Goal: Register for event/course

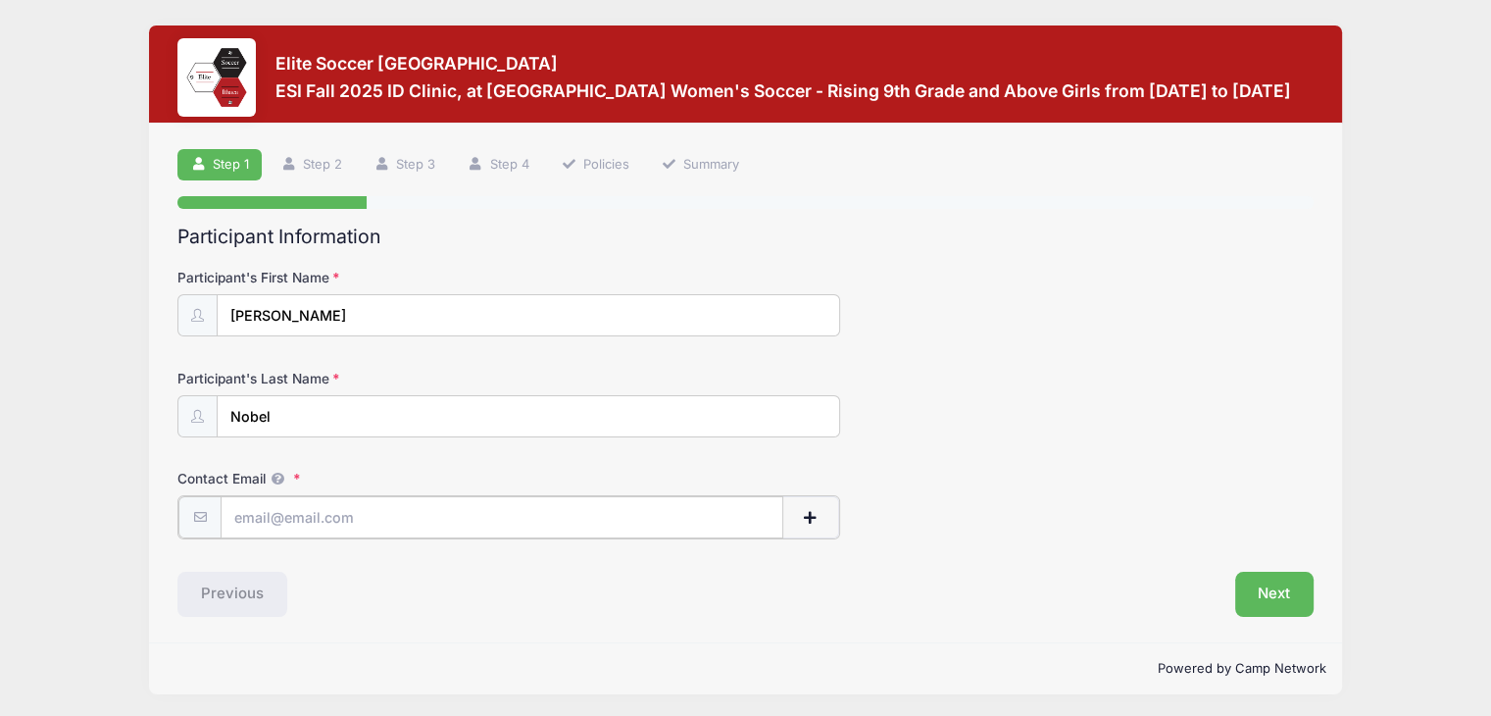
click at [620, 524] on input "Contact Email" at bounding box center [502, 517] width 563 height 42
type input "[EMAIL_ADDRESS][DOMAIN_NAME]"
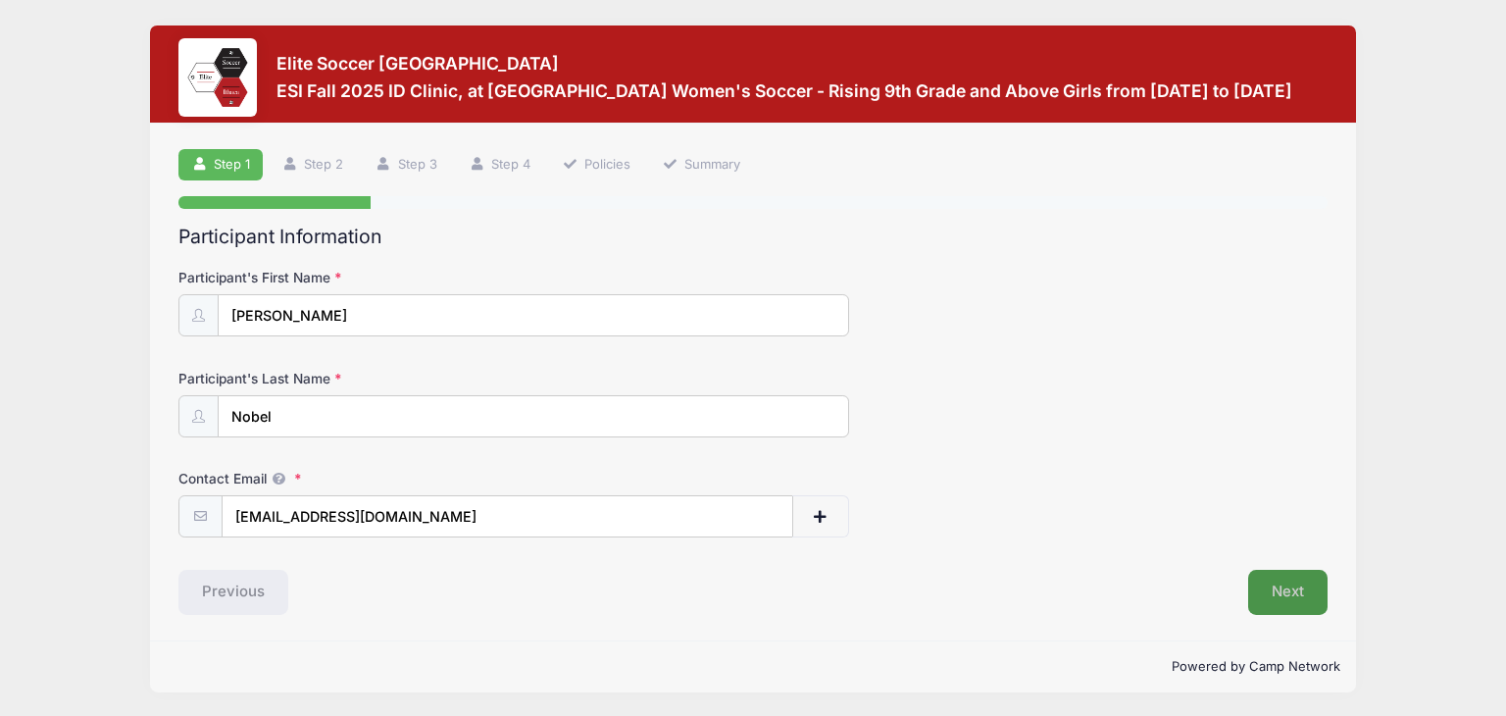
click at [1252, 594] on button "Next" at bounding box center [1287, 592] width 79 height 45
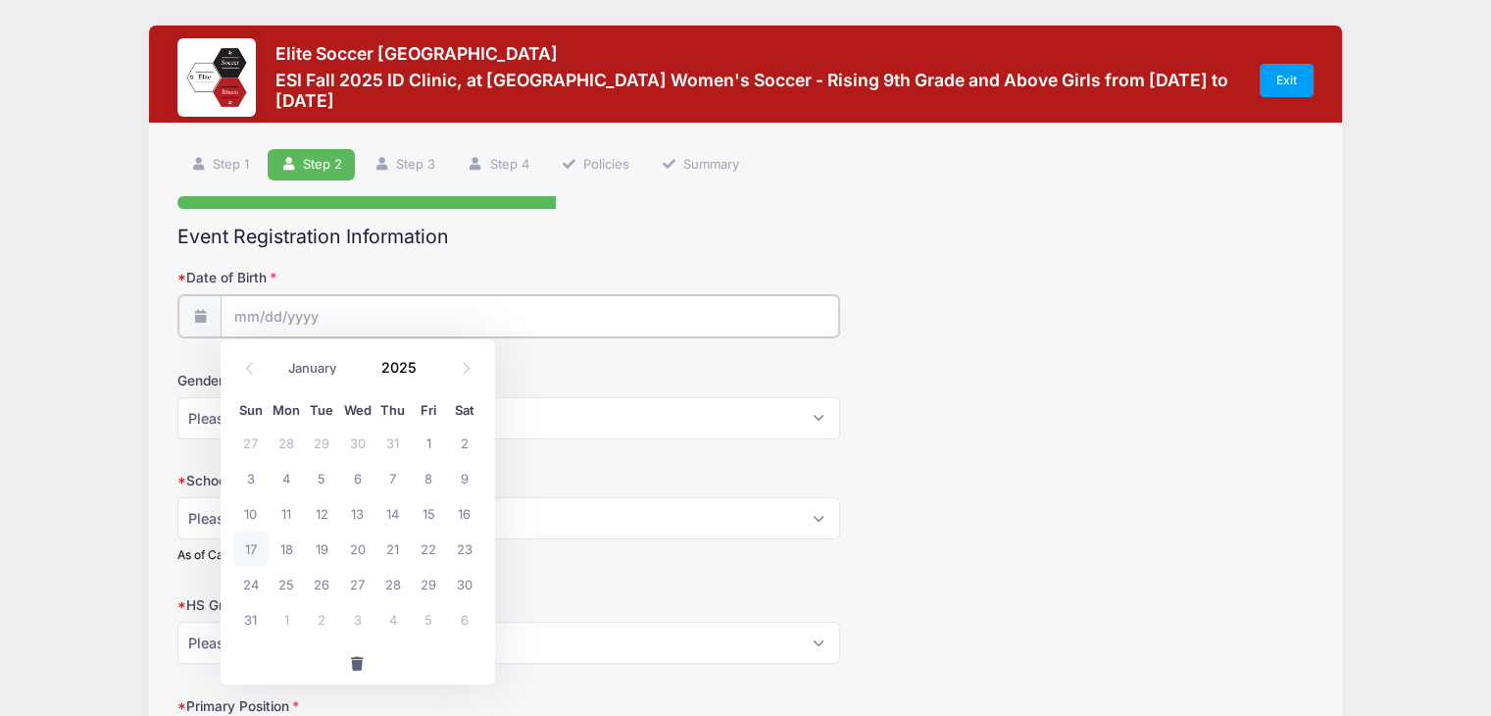
click at [613, 312] on input "Date of Birth" at bounding box center [530, 316] width 619 height 42
click at [463, 366] on icon at bounding box center [466, 368] width 13 height 13
select select "8"
click at [359, 556] on span "24" at bounding box center [356, 547] width 35 height 35
type input "[DATE]"
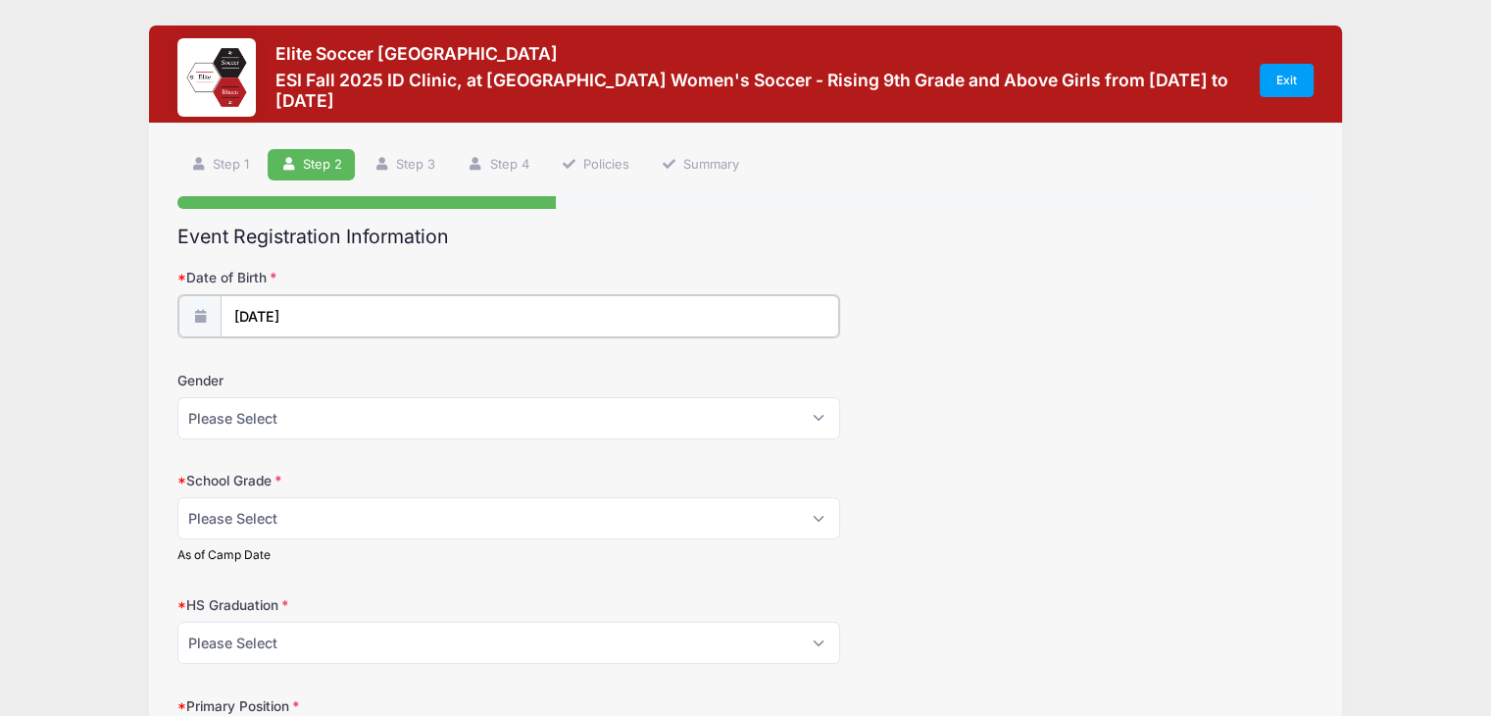
click at [327, 321] on input "[DATE]" at bounding box center [530, 316] width 619 height 42
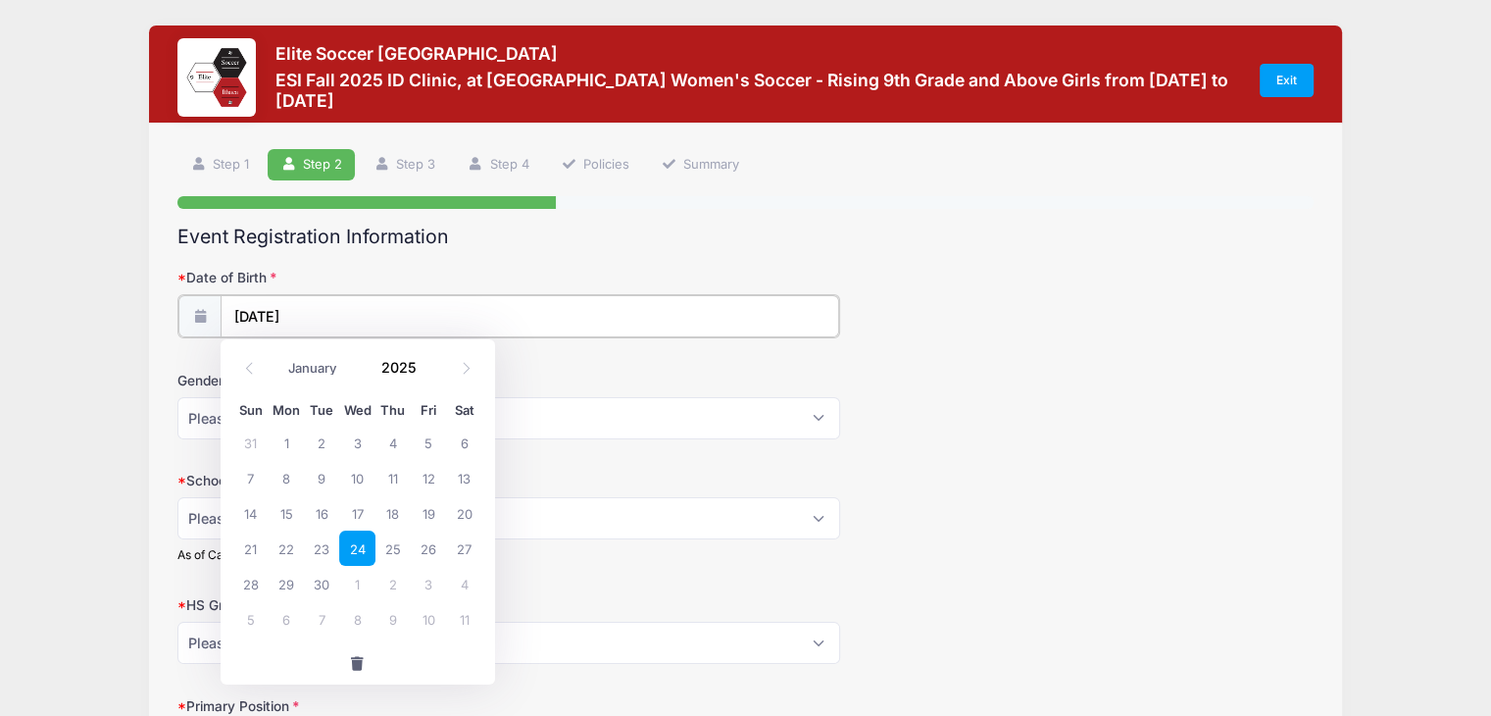
click at [327, 311] on input "[DATE]" at bounding box center [530, 316] width 619 height 42
click at [429, 363] on span at bounding box center [430, 360] width 14 height 15
click at [429, 373] on span at bounding box center [430, 375] width 14 height 15
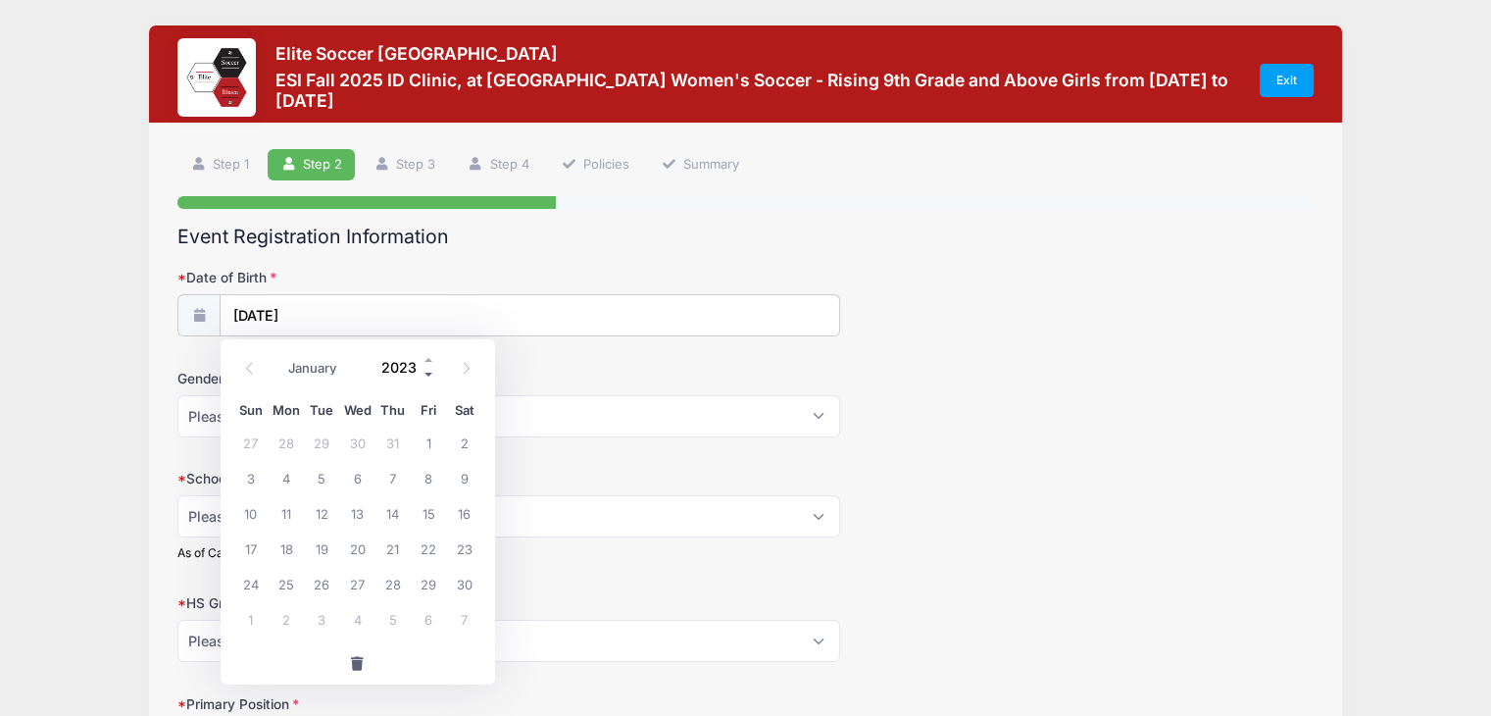
click at [429, 373] on span at bounding box center [430, 375] width 14 height 15
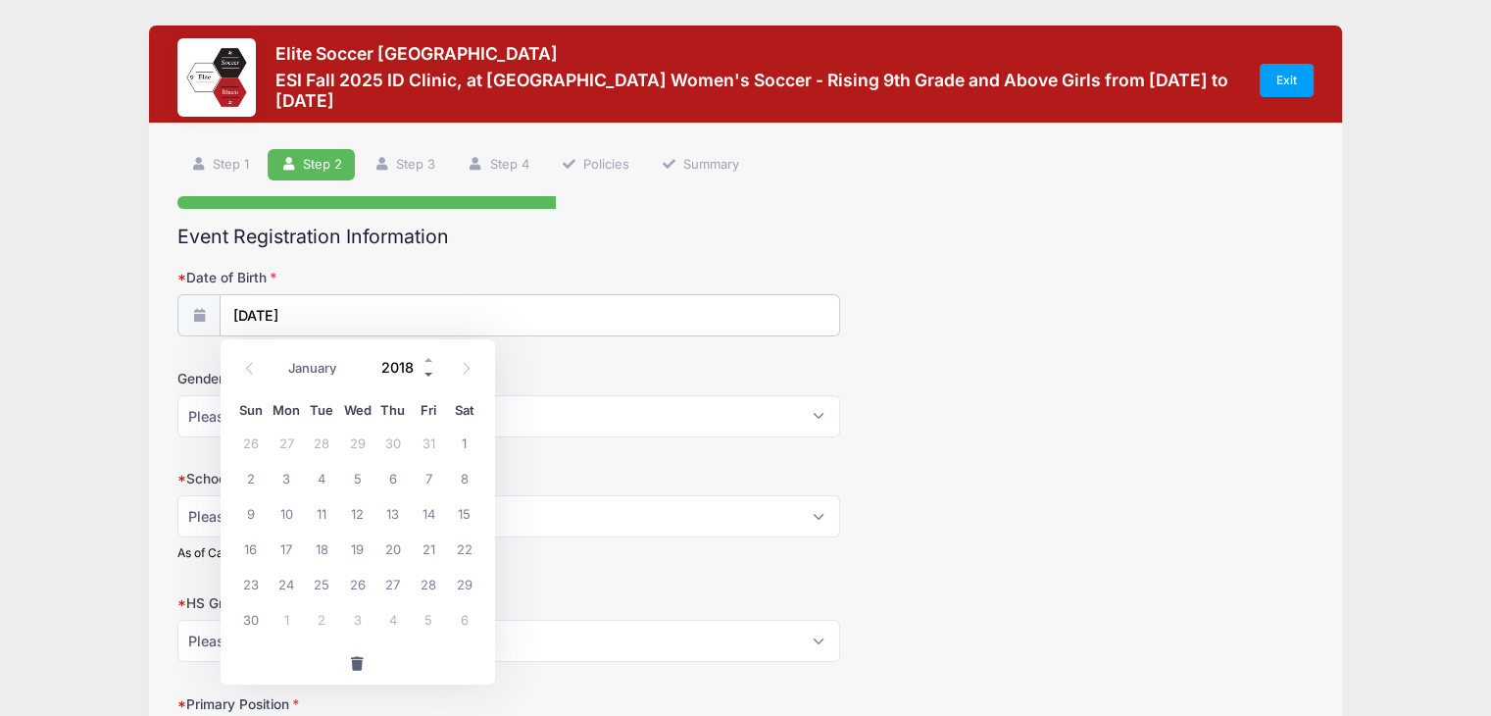
click at [429, 373] on span at bounding box center [430, 375] width 14 height 15
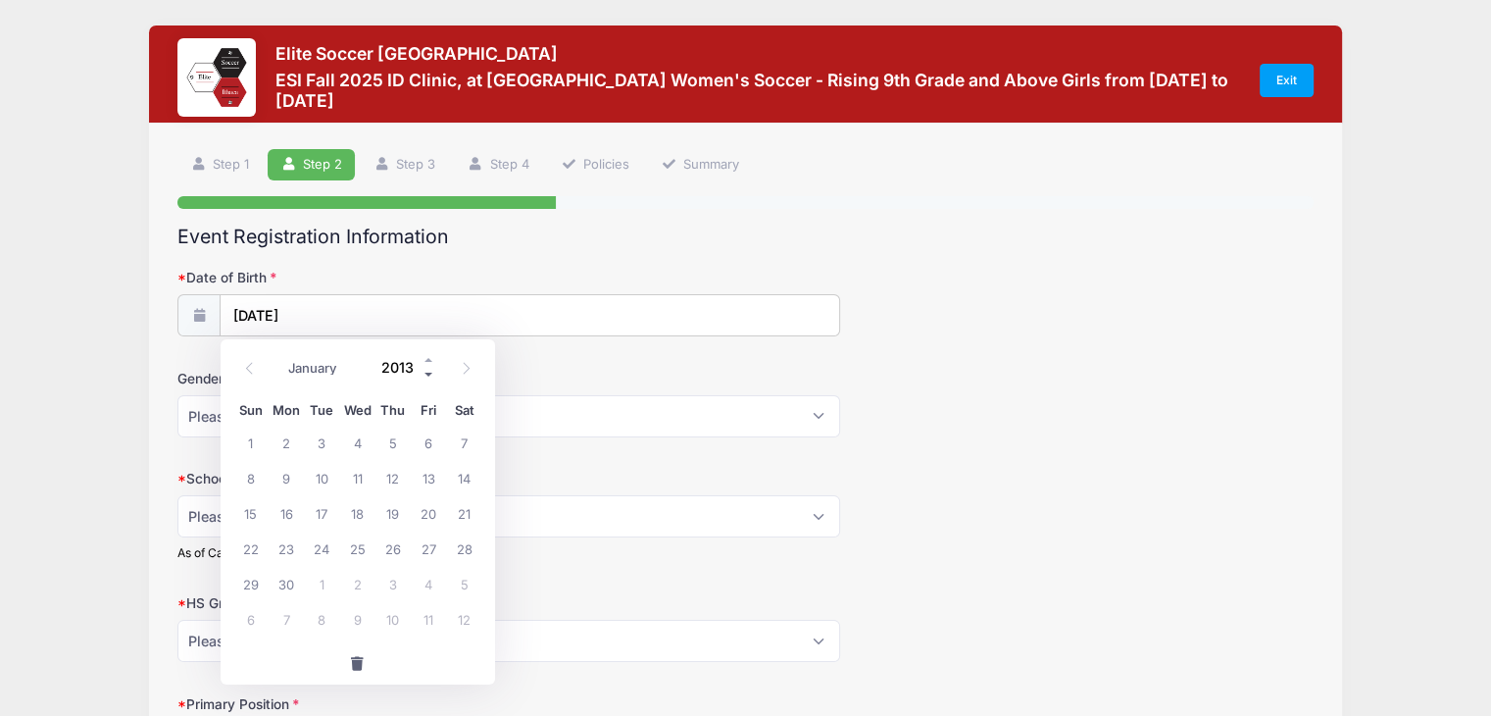
click at [429, 373] on span at bounding box center [430, 375] width 14 height 15
click at [570, 245] on h2 "Event Registration Information" at bounding box center [745, 237] width 1136 height 23
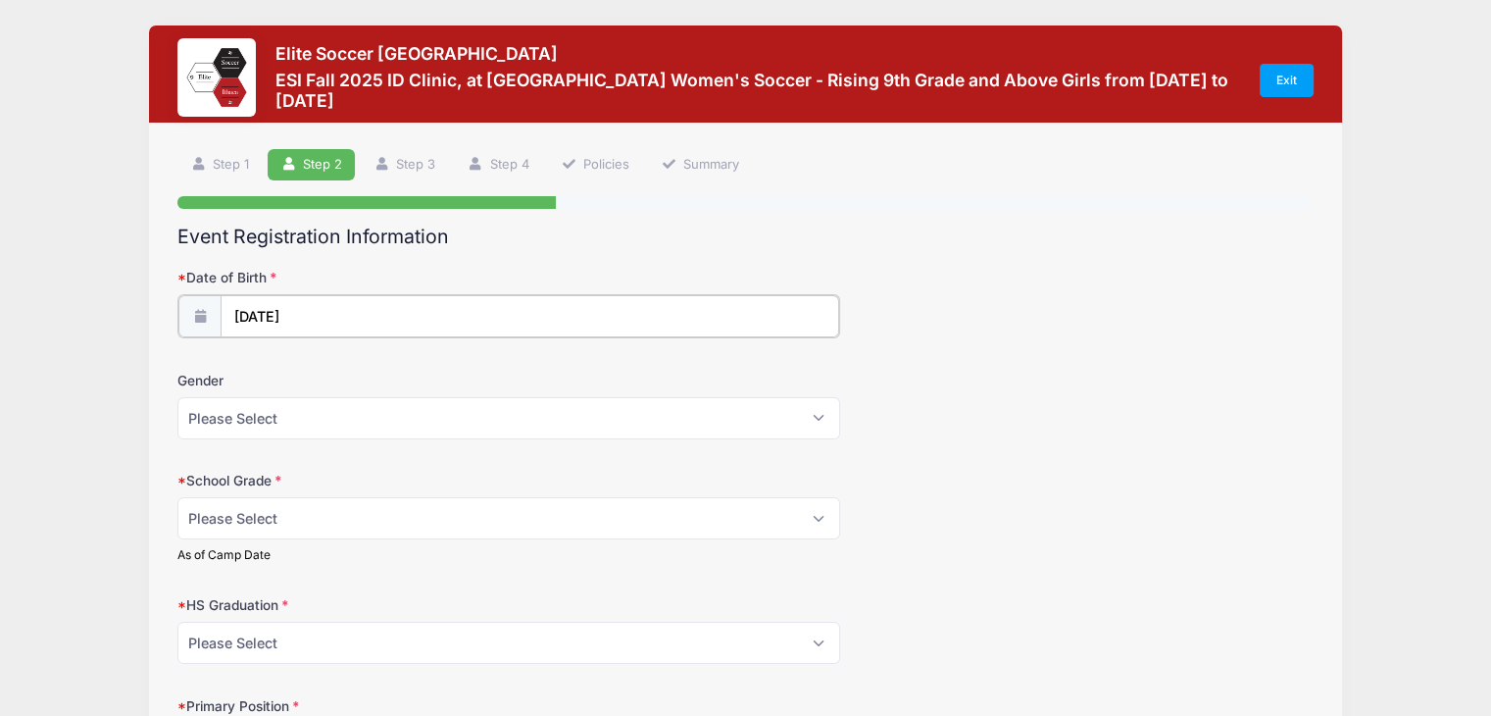
click at [470, 305] on input "[DATE]" at bounding box center [530, 316] width 619 height 42
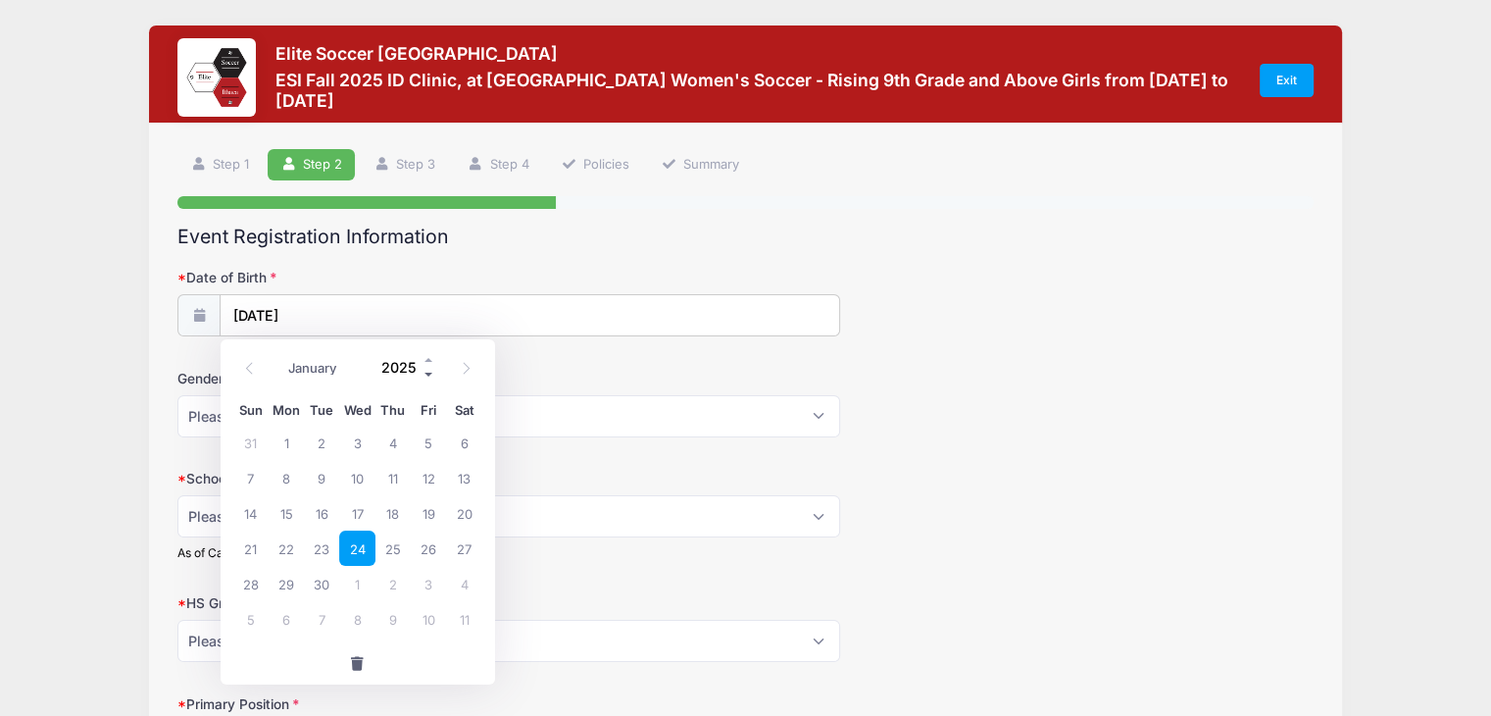
click at [430, 375] on span at bounding box center [430, 375] width 14 height 15
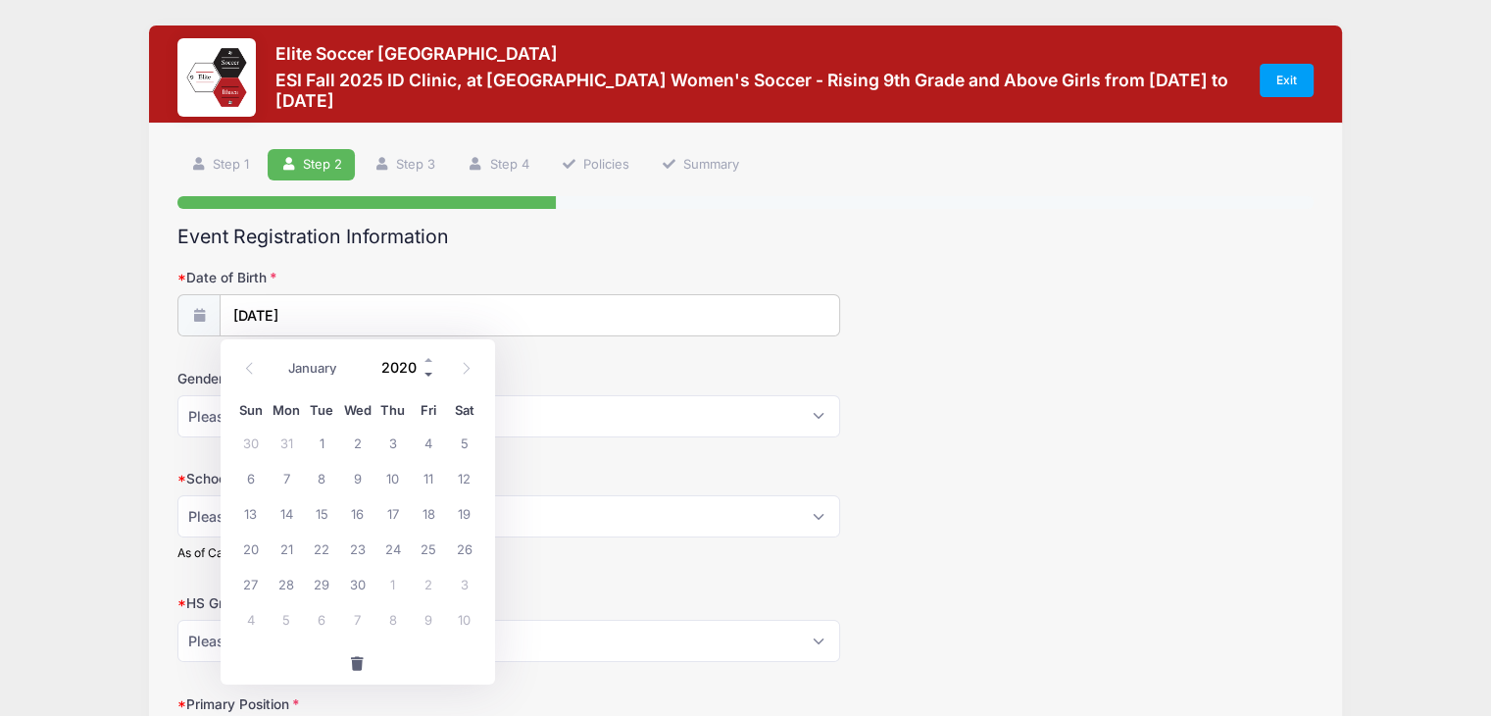
click at [430, 375] on span at bounding box center [430, 375] width 14 height 15
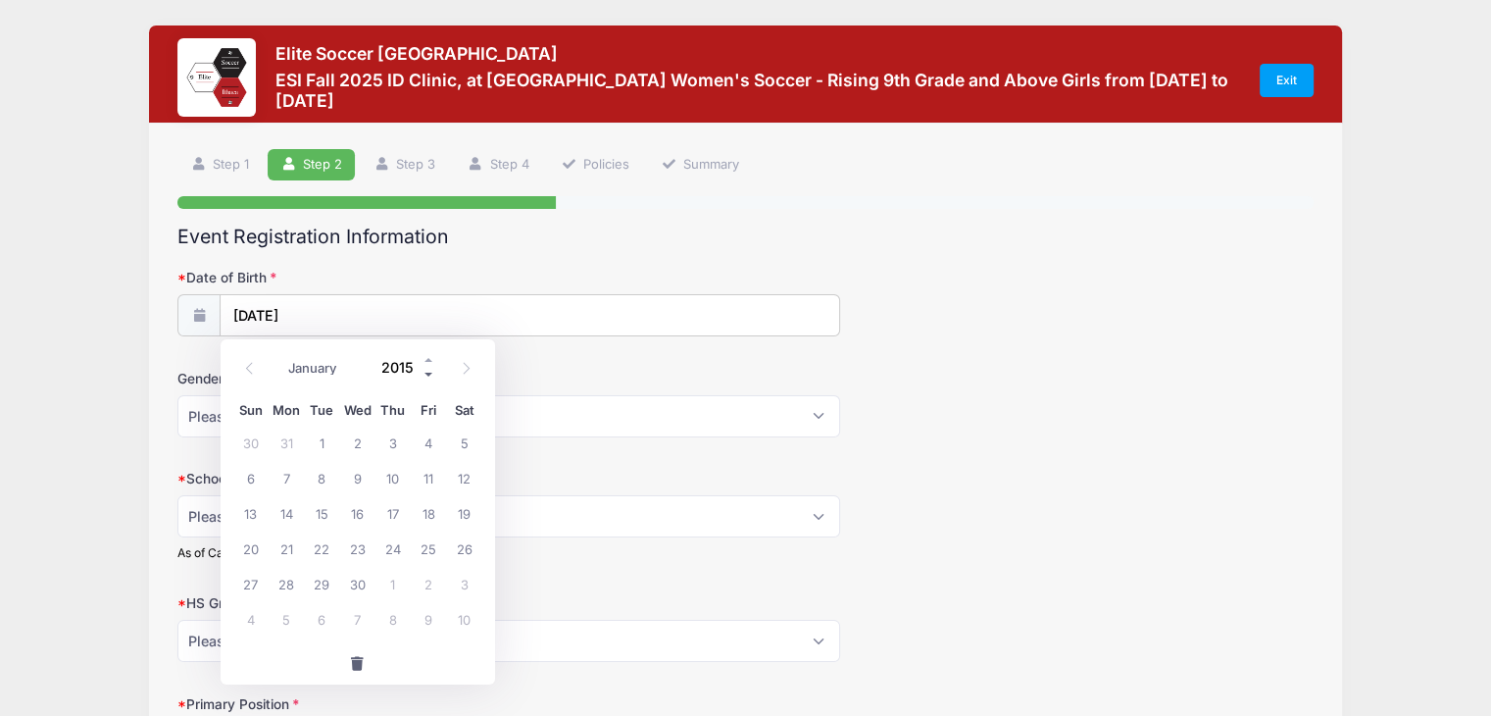
click at [430, 375] on span at bounding box center [430, 375] width 14 height 15
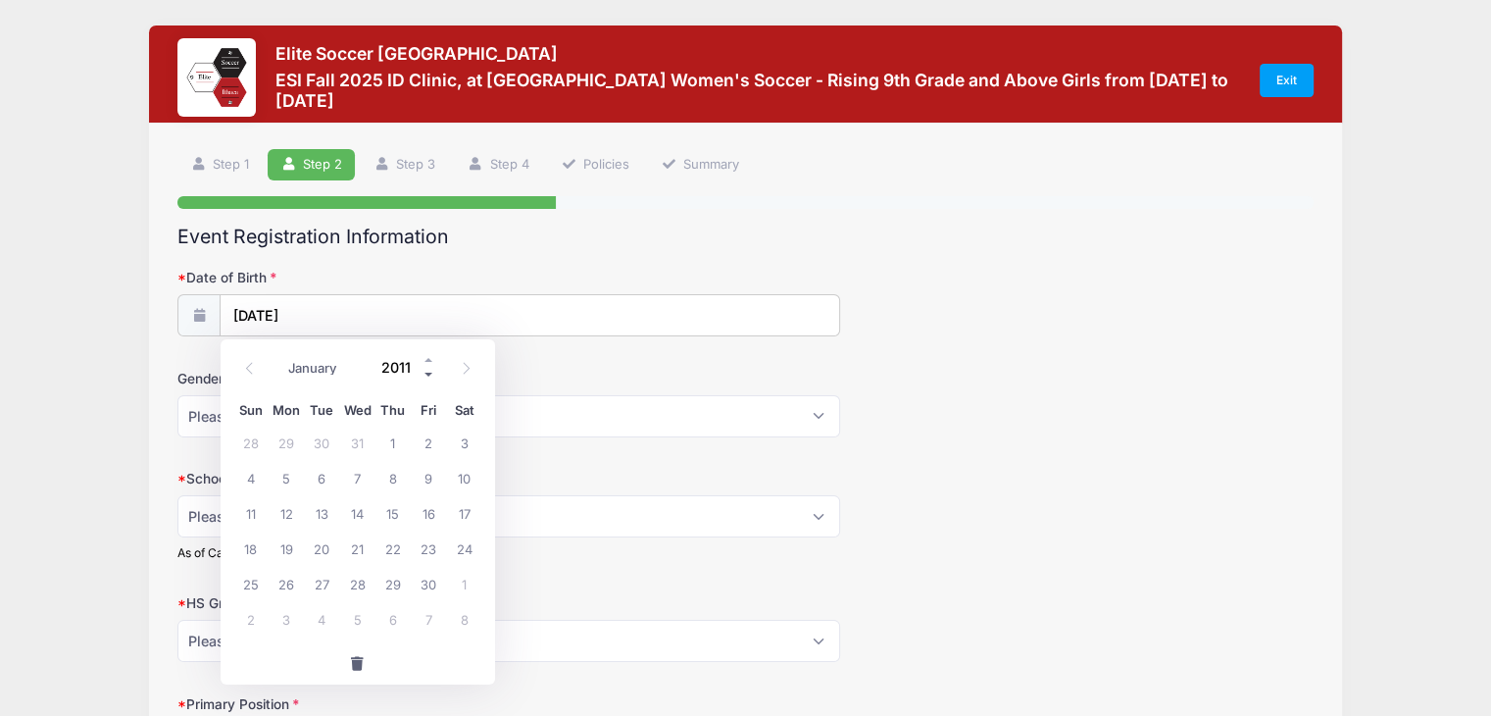
type input "2010"
click at [430, 546] on span "24" at bounding box center [428, 547] width 35 height 35
type input "[DATE]"
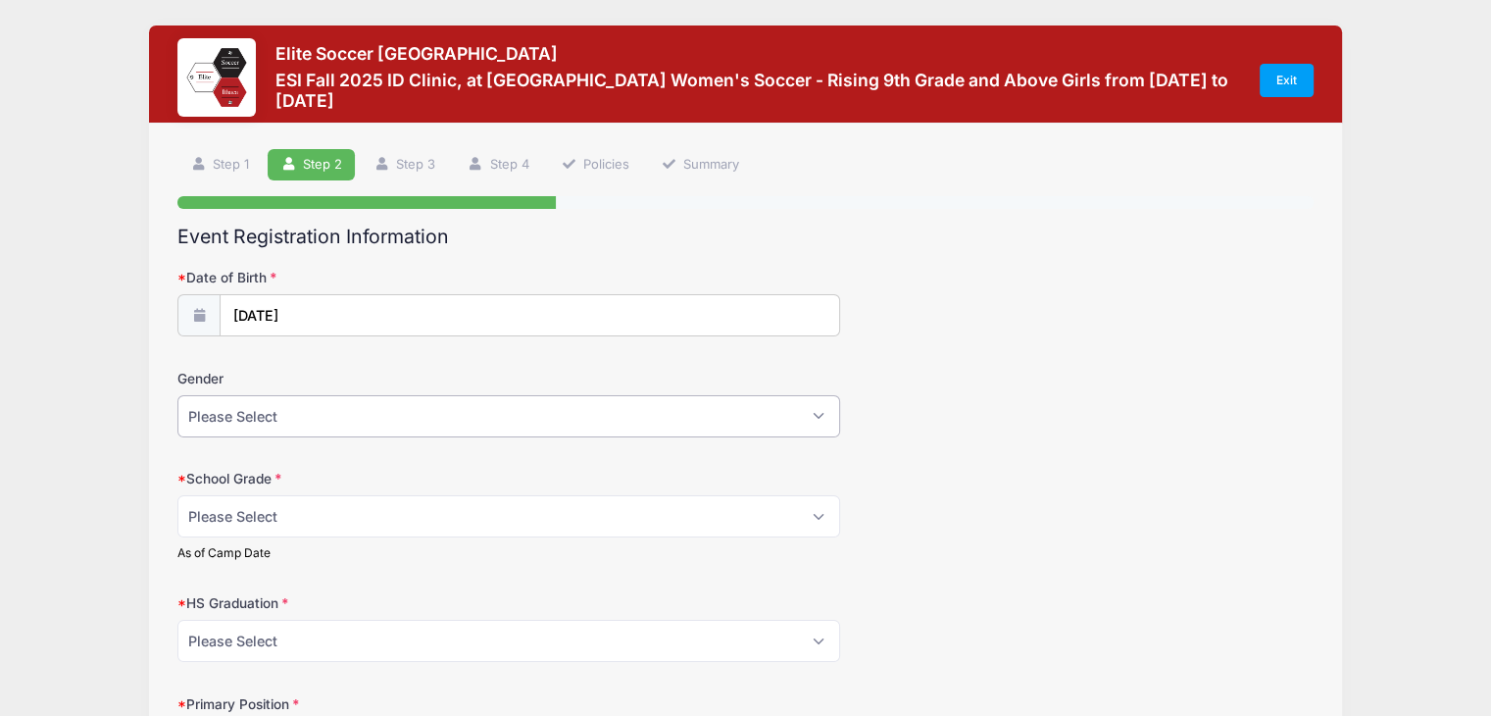
click at [439, 421] on select "Please Select [DEMOGRAPHIC_DATA] [DEMOGRAPHIC_DATA]" at bounding box center [508, 416] width 663 height 42
select select "[DEMOGRAPHIC_DATA]"
click at [177, 395] on select "Please Select [DEMOGRAPHIC_DATA] [DEMOGRAPHIC_DATA]" at bounding box center [508, 416] width 663 height 42
click at [440, 512] on select "Please Select Freshman Sophomore Junior Senior Graduated HS" at bounding box center [508, 516] width 663 height 42
select select "Freshman"
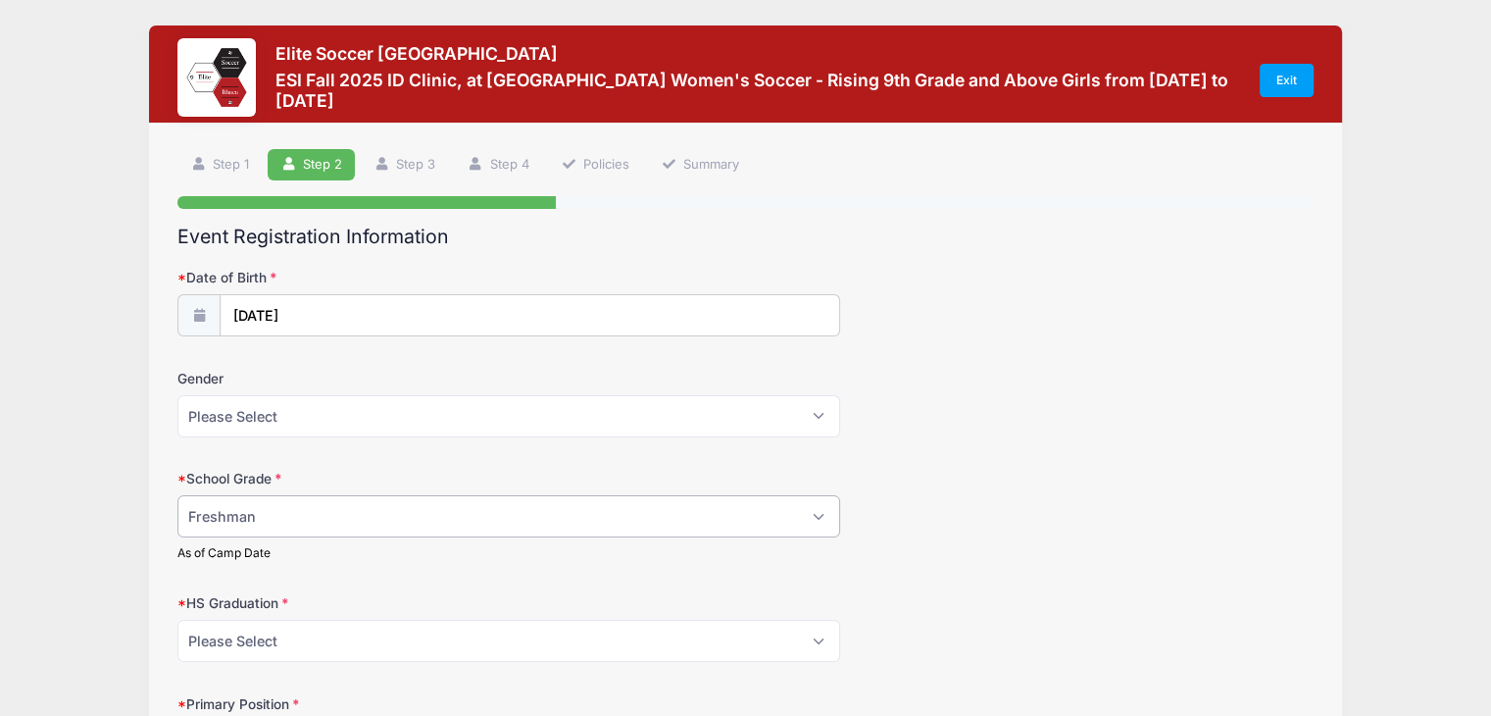
click at [177, 495] on select "Please Select Freshman Sophomore Junior Senior Graduated HS" at bounding box center [508, 516] width 663 height 42
click at [437, 641] on select "Please Select 2021 2022 2023 2024 2025 2026 2027 2028 2029 2030" at bounding box center [508, 641] width 663 height 42
select select "2029"
click at [177, 620] on select "Please Select 2021 2022 2023 2024 2025 2026 2027 2028 2029 2030" at bounding box center [508, 641] width 663 height 42
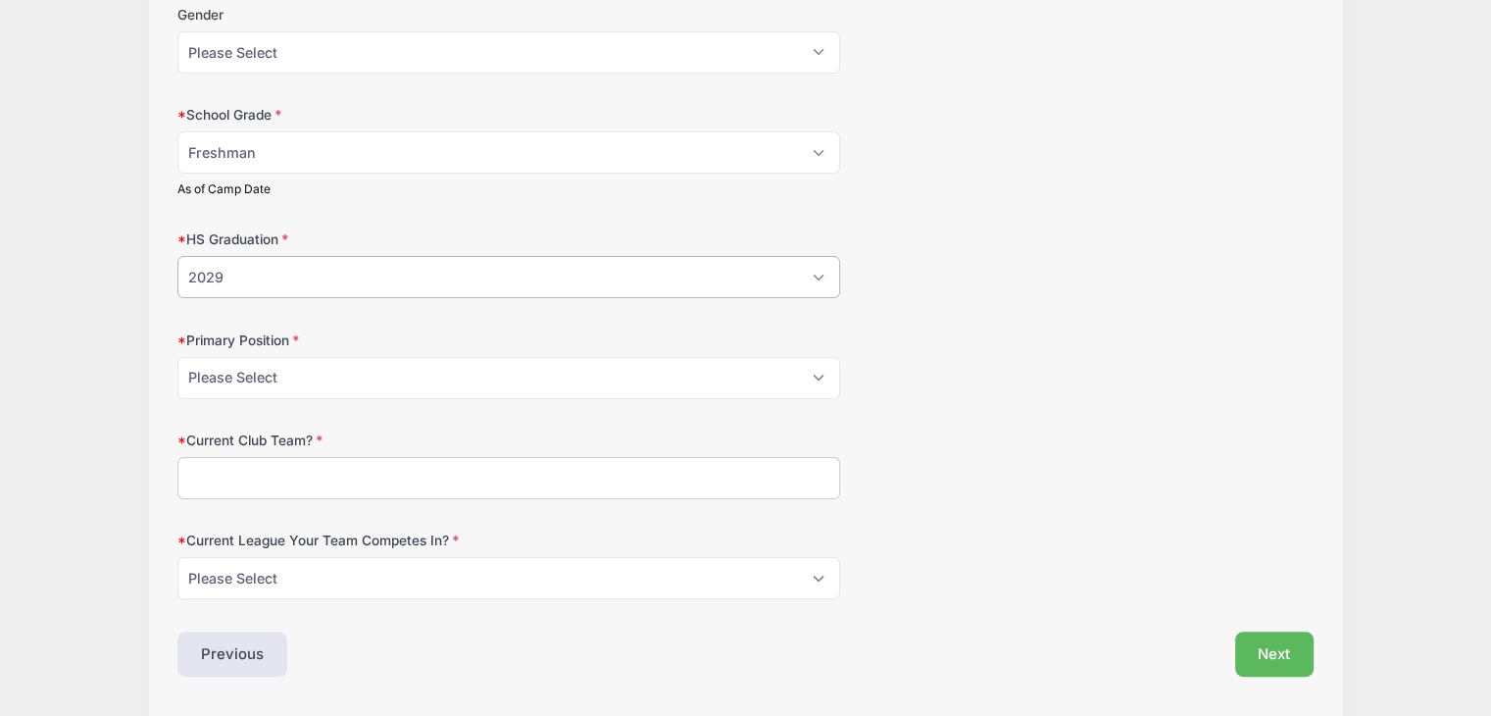
scroll to position [365, 0]
click at [819, 371] on select "Please Select GK Center Defender Wide Defender Center Midfielder Wide Forward C…" at bounding box center [508, 377] width 663 height 42
select select "Wide Defender"
click at [177, 356] on select "Please Select GK Center Defender Wide Defender Center Midfielder Wide Forward C…" at bounding box center [508, 377] width 663 height 42
click at [781, 483] on input "Current Club Team?" at bounding box center [508, 477] width 663 height 42
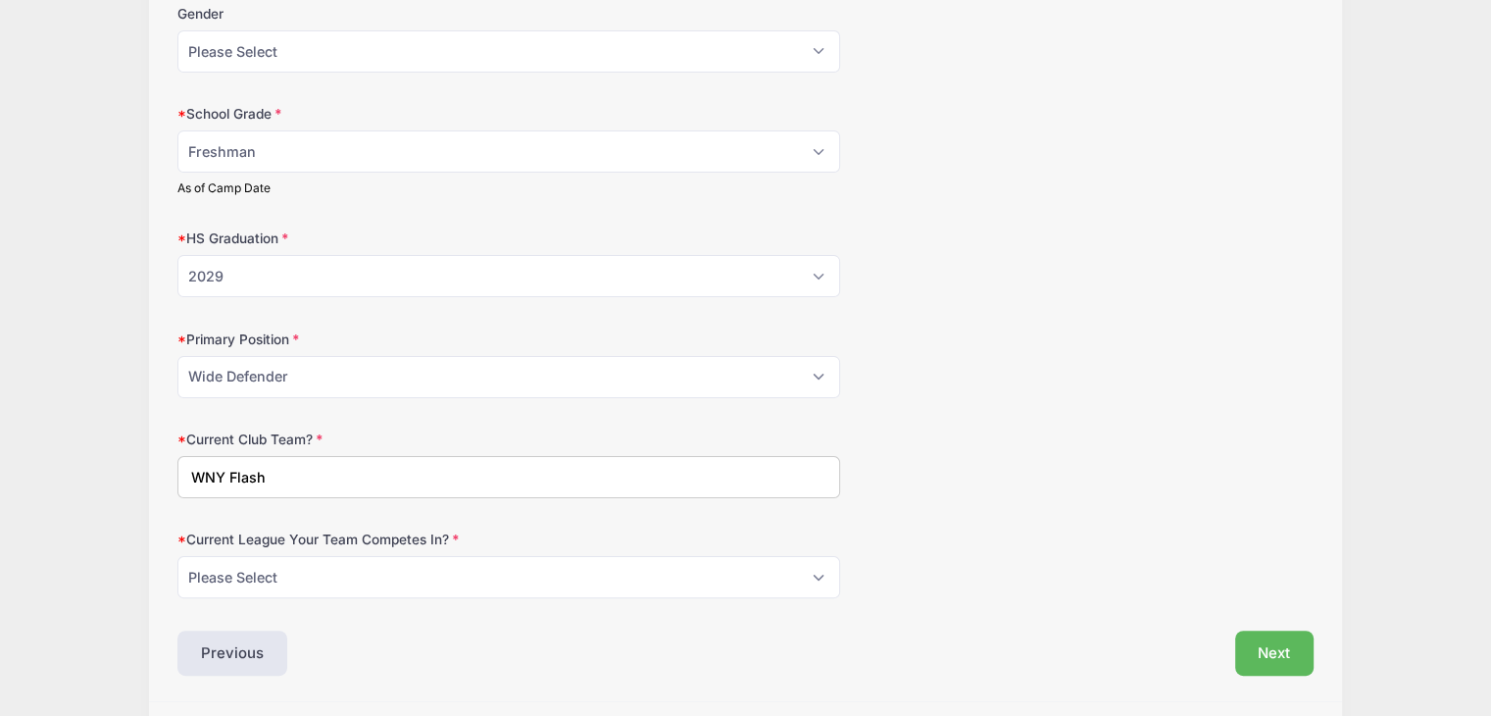
type input "WNY Flash"
click at [792, 566] on select "Please Select ECNL ECRL [GEOGRAPHIC_DATA] Other" at bounding box center [508, 577] width 663 height 42
select select "ECNL"
click at [177, 556] on select "Please Select ECNL ECRL [GEOGRAPHIC_DATA] Other" at bounding box center [508, 577] width 663 height 42
click at [1275, 648] on button "Next" at bounding box center [1275, 653] width 79 height 45
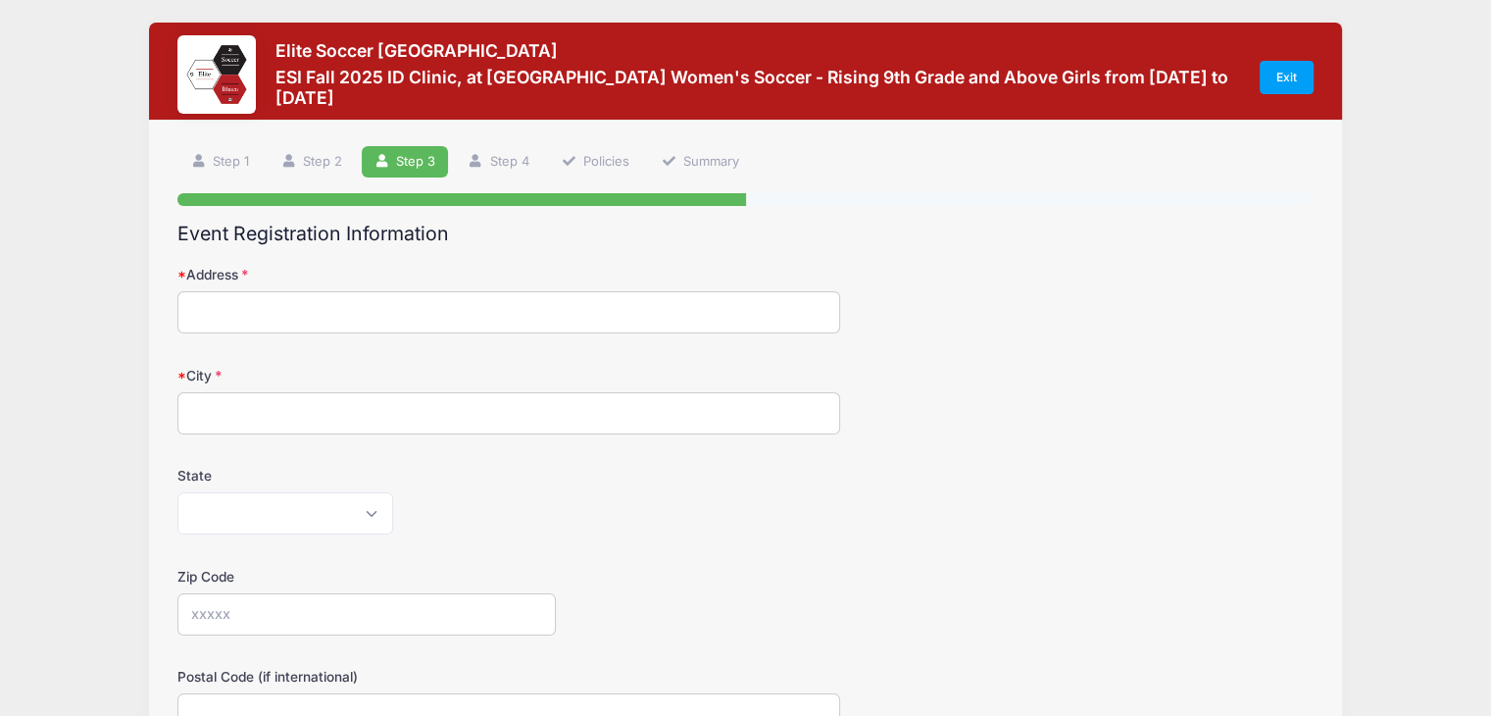
scroll to position [0, 0]
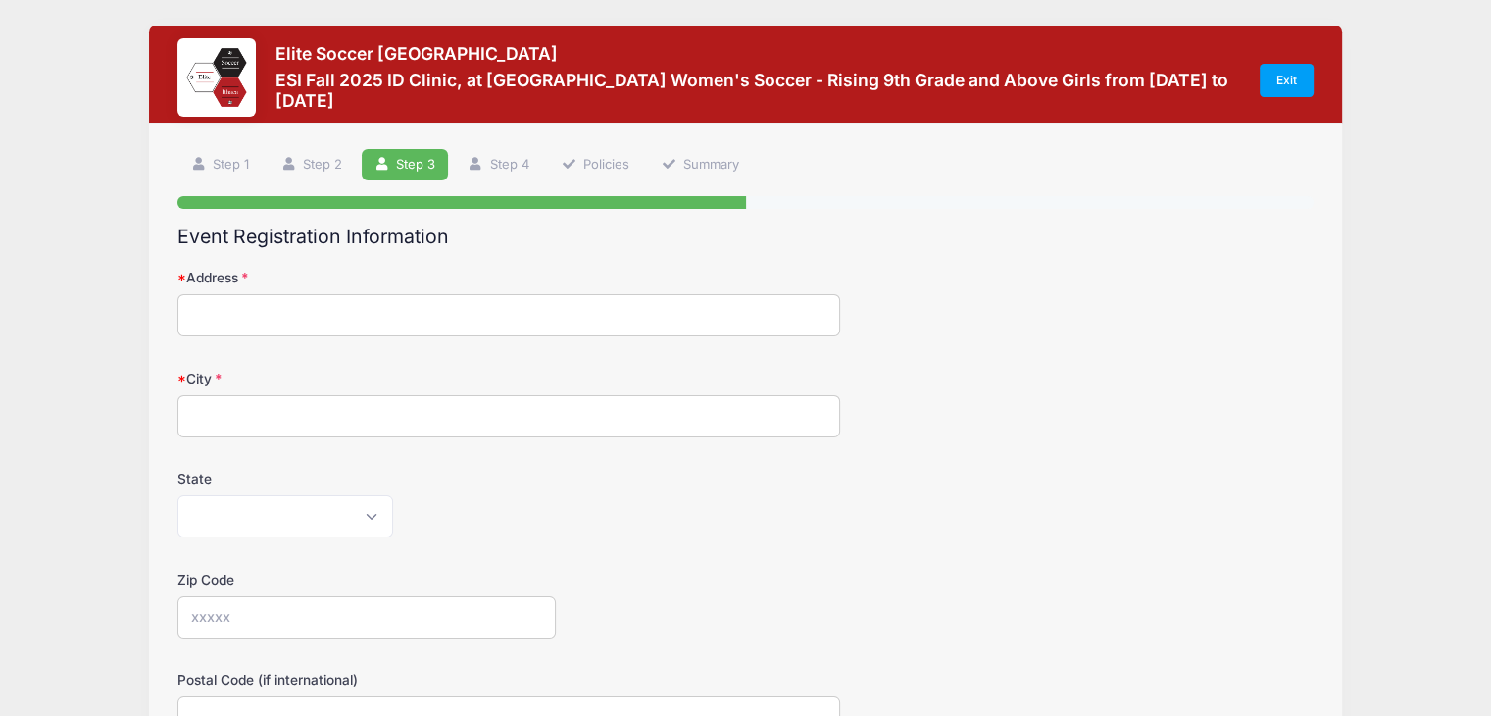
click at [658, 323] on input "Address" at bounding box center [508, 315] width 663 height 42
type input "[STREET_ADDRESS]"
type input "[GEOGRAPHIC_DATA], [GEOGRAPHIC_DATA]"
select select "NY"
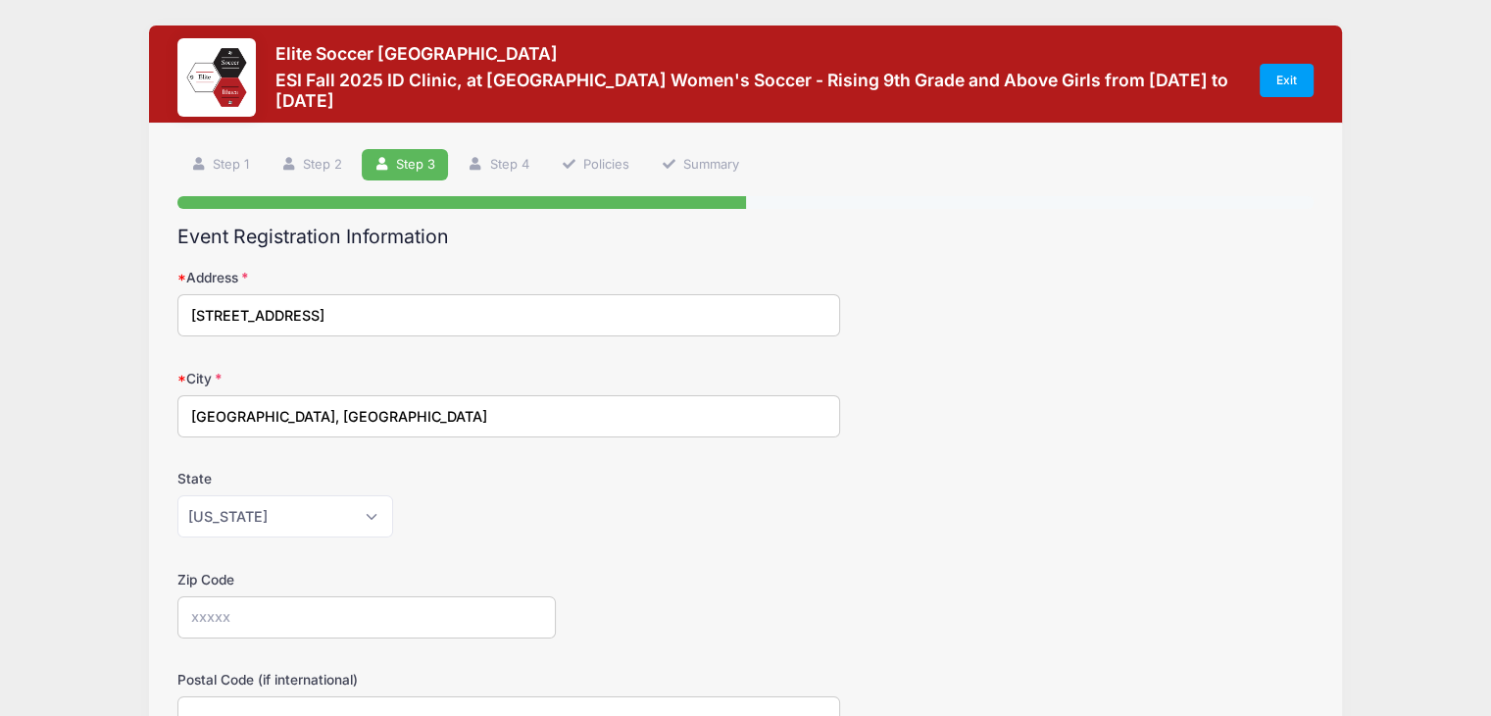
type input "14216"
type input "[PERSON_NAME]"
type input "[EMAIL_ADDRESS][DOMAIN_NAME]"
type input "[PHONE_NUMBER]"
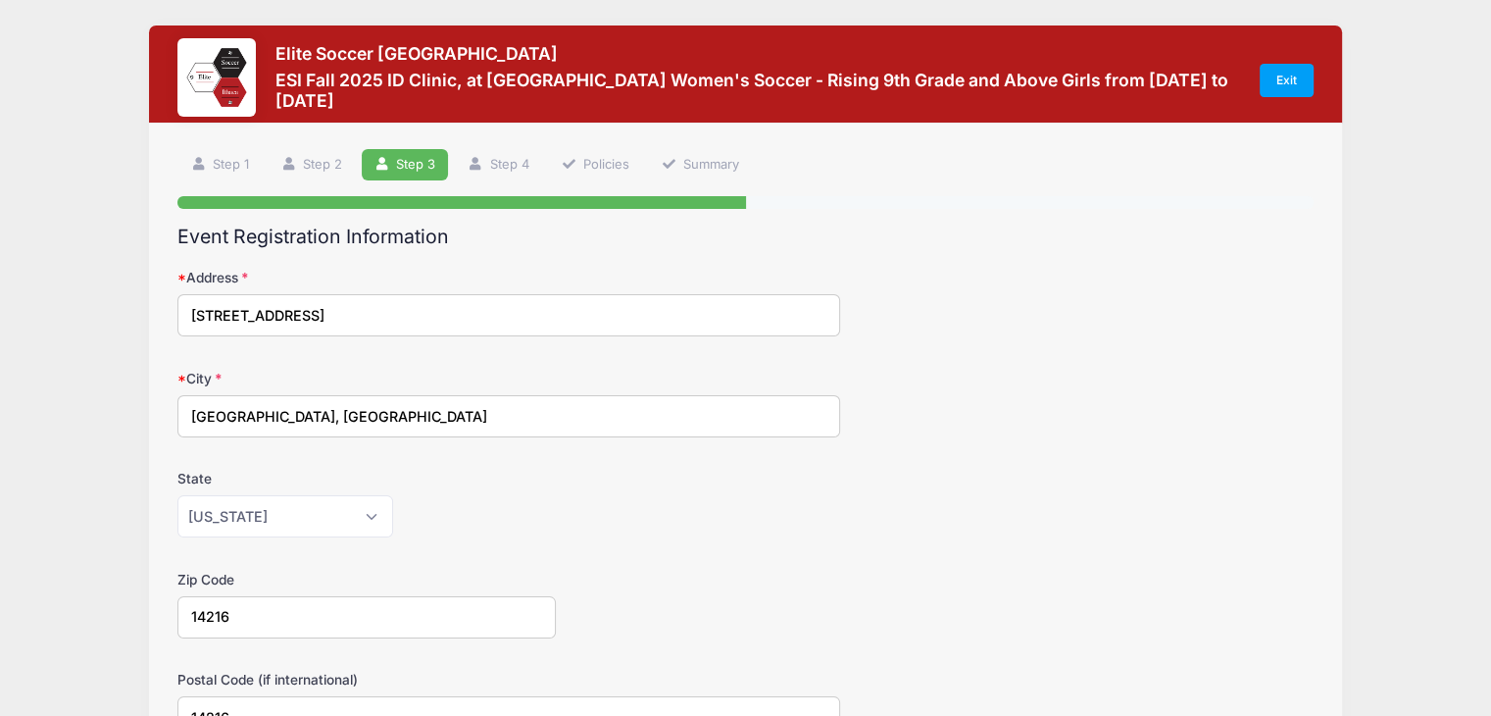
click at [414, 404] on input "[GEOGRAPHIC_DATA], [GEOGRAPHIC_DATA]" at bounding box center [508, 416] width 663 height 42
type input "Buffalo"
click at [702, 479] on div "State [US_STATE] [US_STATE] [US_STATE] [US_STATE] [US_STATE] Armed Forces Afric…" at bounding box center [745, 503] width 1136 height 69
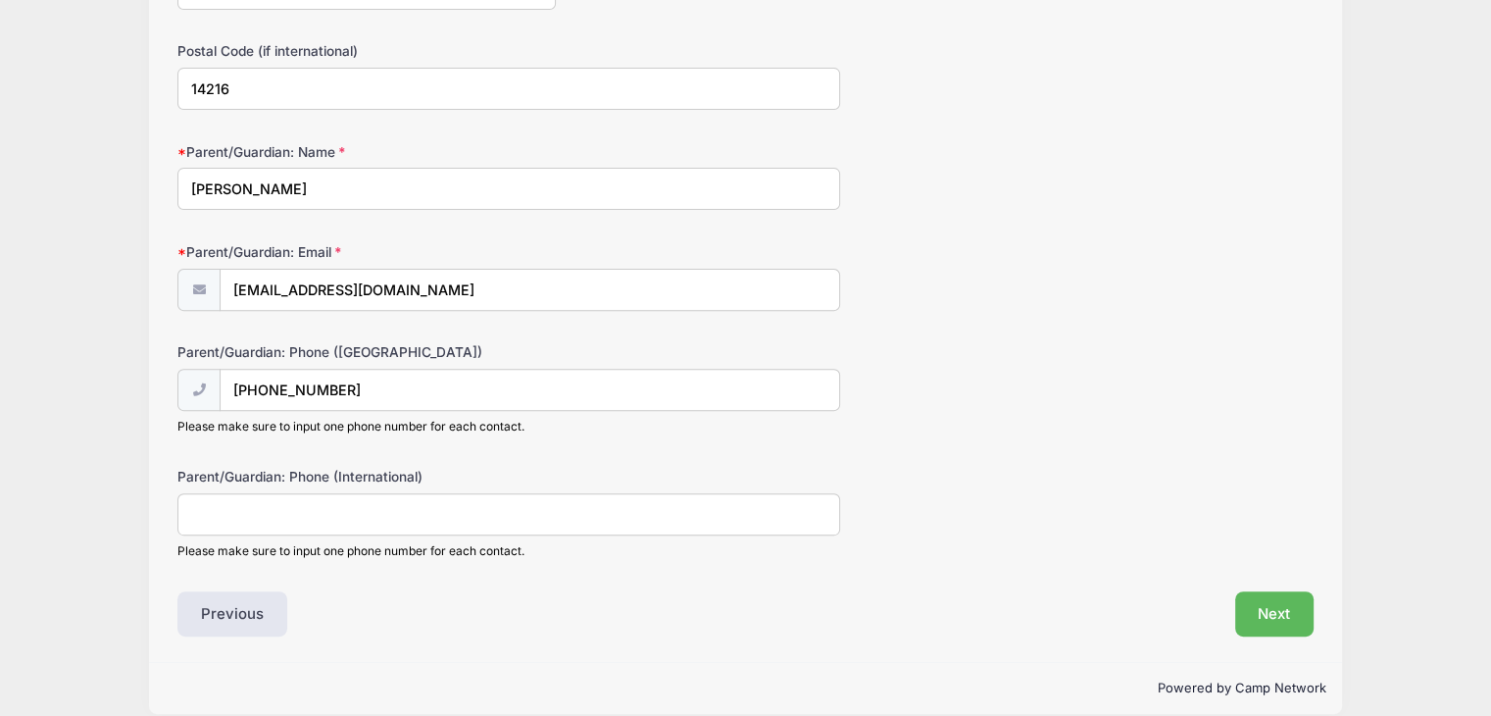
scroll to position [647, 0]
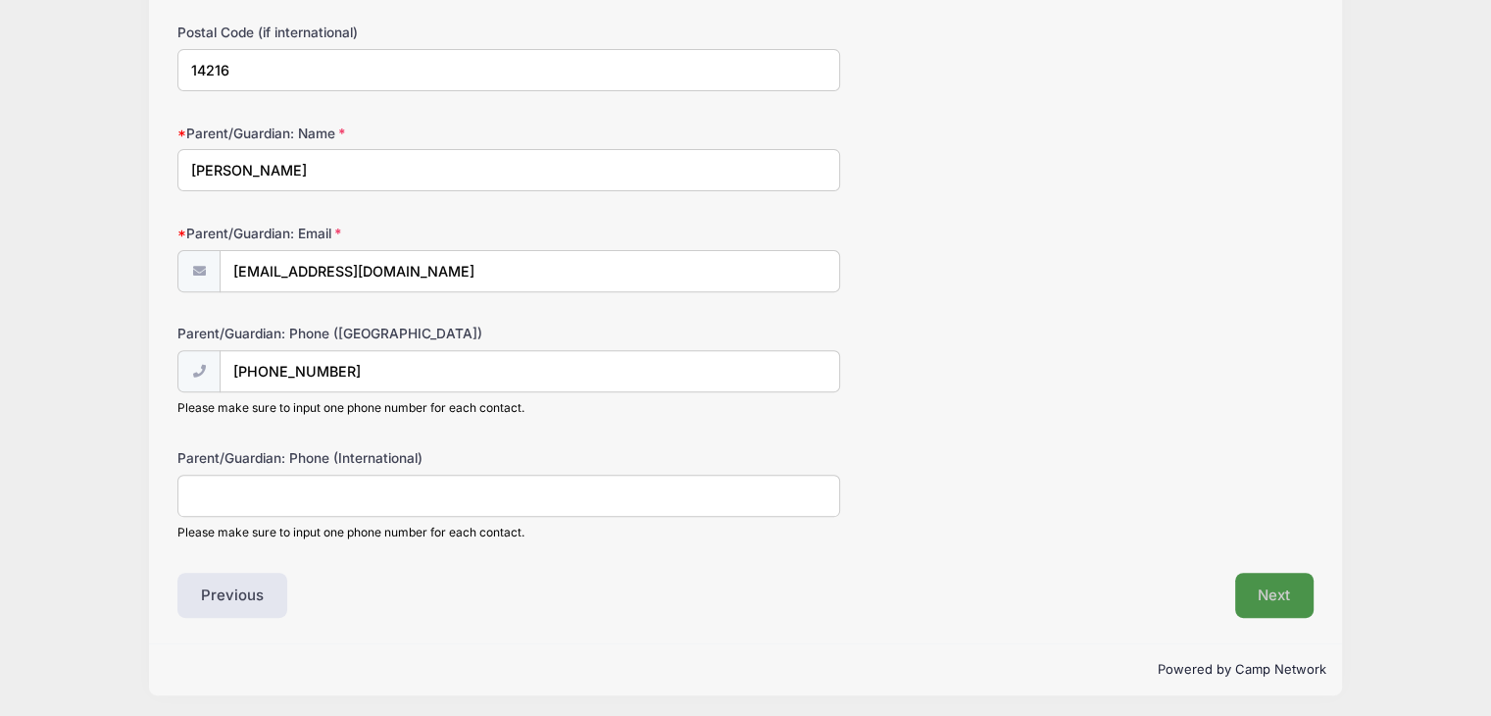
click at [1255, 581] on button "Next" at bounding box center [1275, 595] width 79 height 45
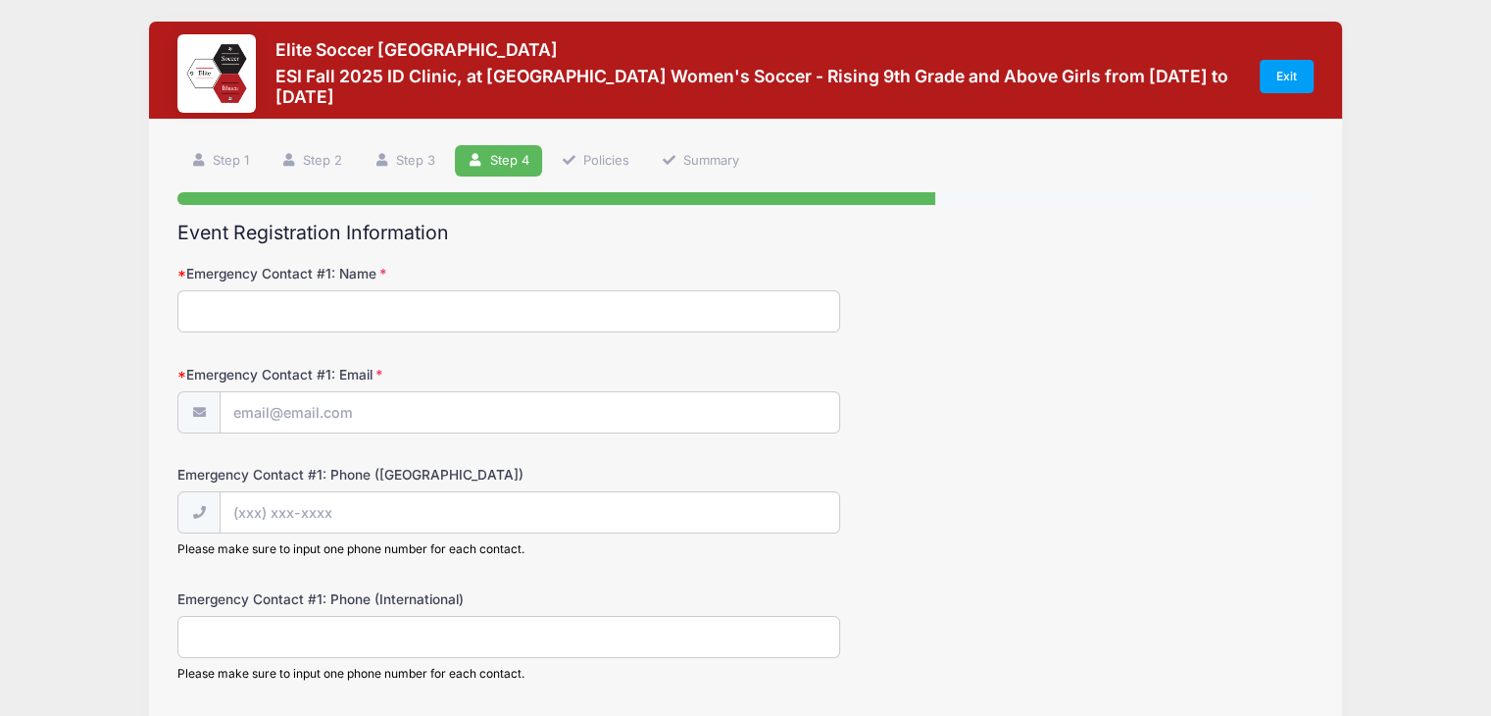
scroll to position [0, 0]
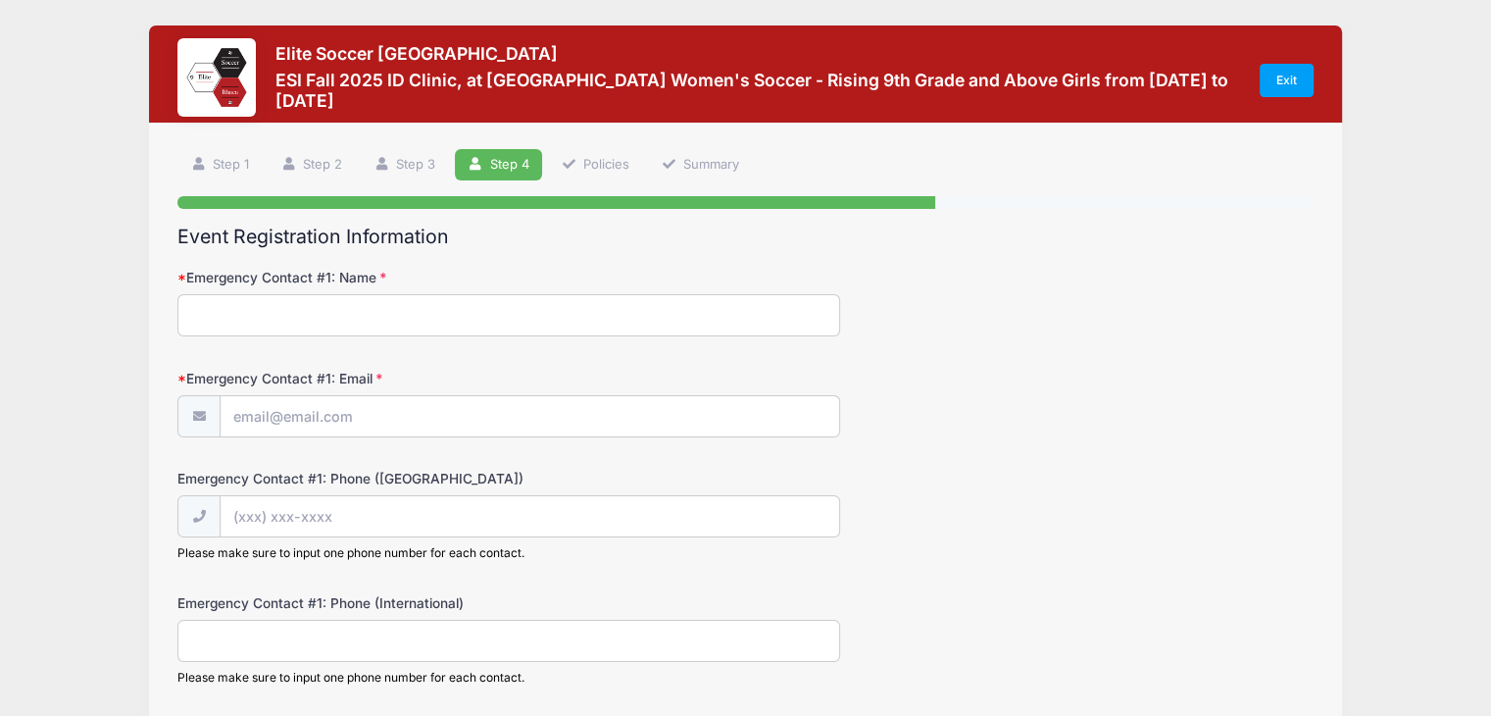
click at [608, 315] on input "Emergency Contact #1: Name" at bounding box center [508, 315] width 663 height 42
type input "[PERSON_NAME]"
type input "[EMAIL_ADDRESS][DOMAIN_NAME]"
type input "[PHONE_NUMBER]"
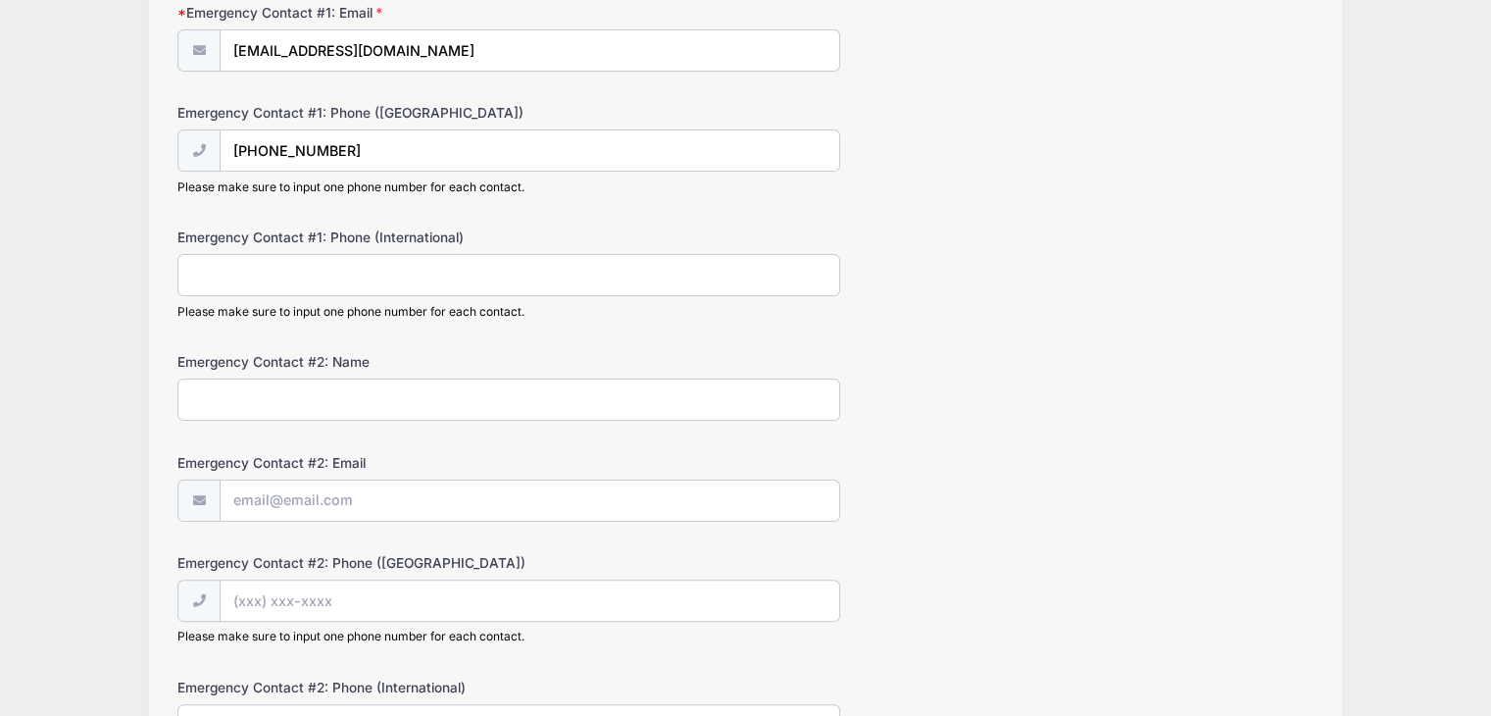
scroll to position [379, 0]
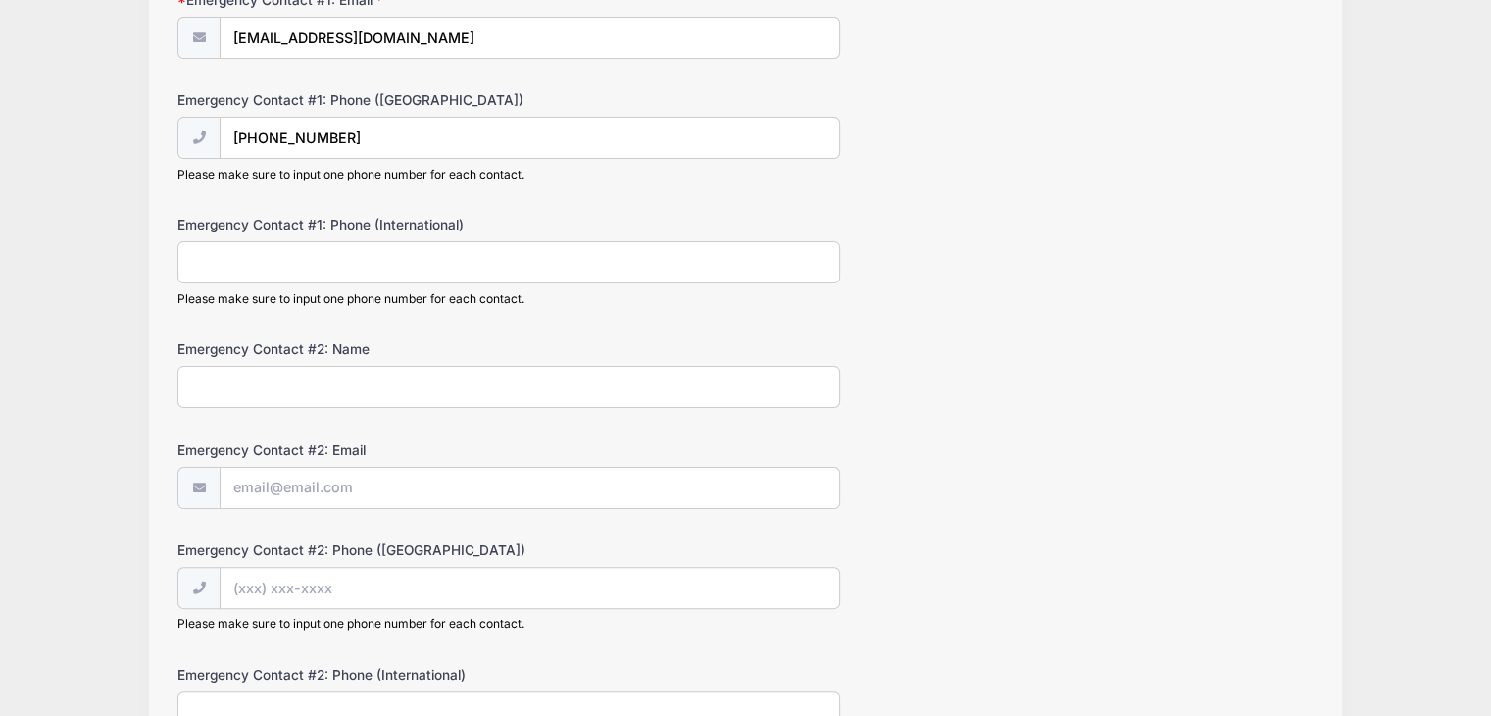
click at [368, 377] on input "Emergency Contact #2: Name" at bounding box center [508, 387] width 663 height 42
type input "[PERSON_NAME]"
type input "[EMAIL_ADDRESS][DOMAIN_NAME]"
type input "[PHONE_NUMBER]"
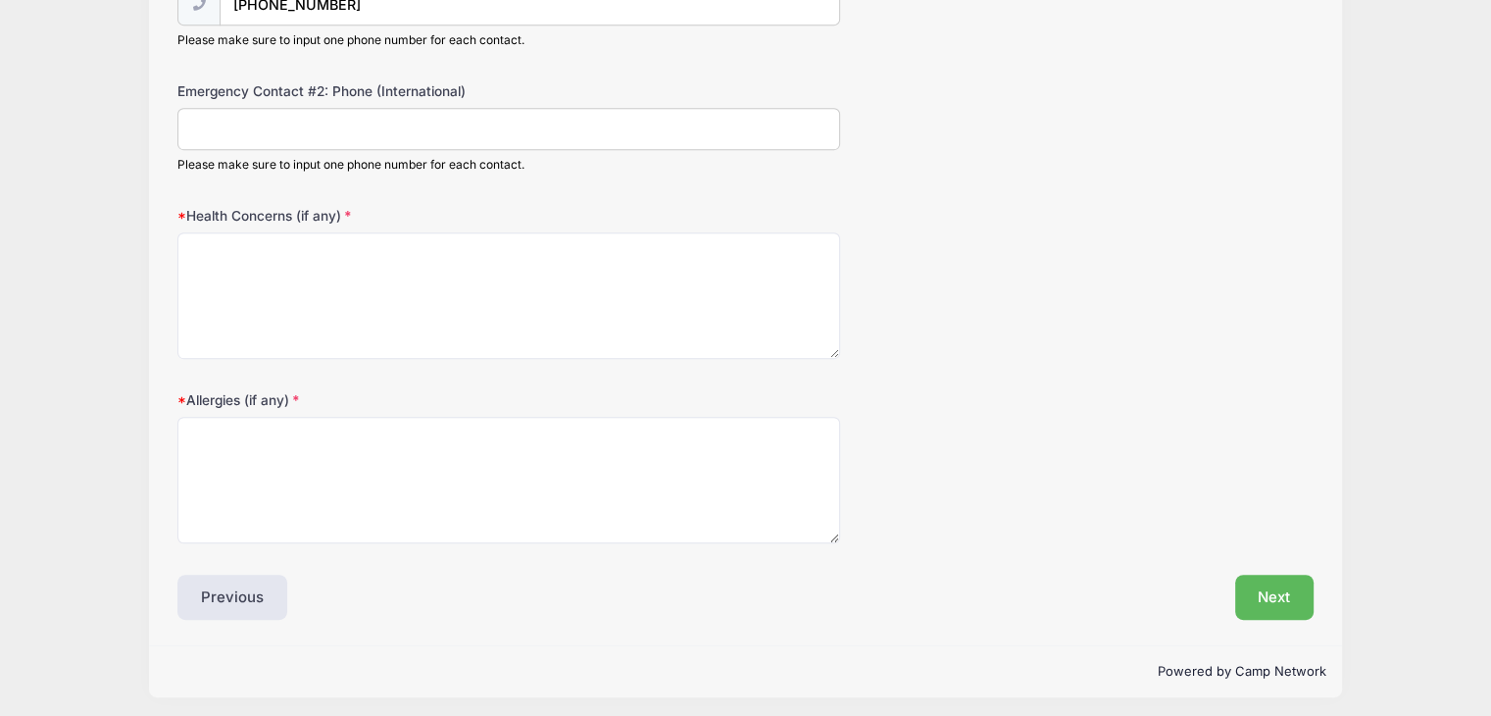
scroll to position [965, 0]
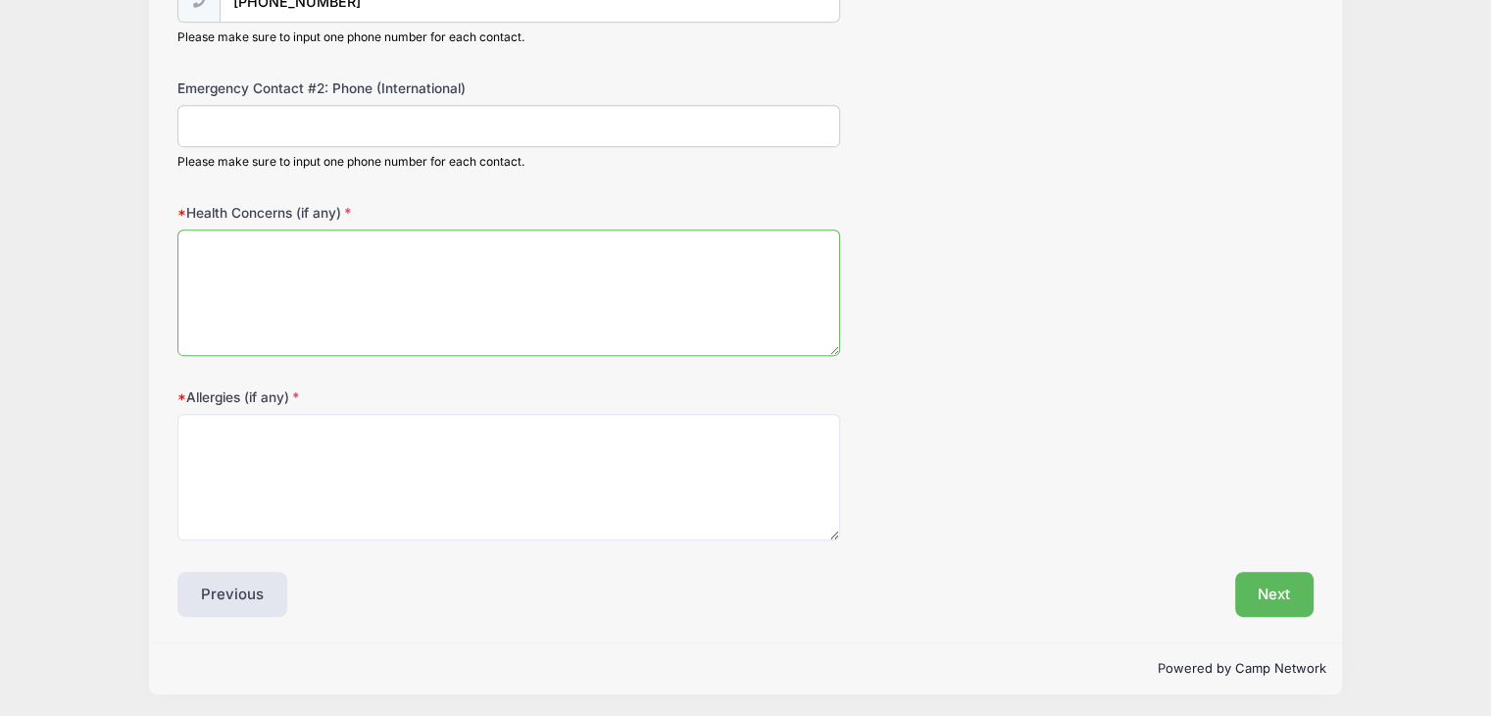
click at [365, 248] on textarea "Health Concerns (if any)" at bounding box center [508, 292] width 663 height 126
type textarea "None"
click at [321, 414] on textarea "Allergies (if any)" at bounding box center [508, 477] width 663 height 126
type textarea "None"
click at [1259, 593] on button "Next" at bounding box center [1275, 594] width 79 height 45
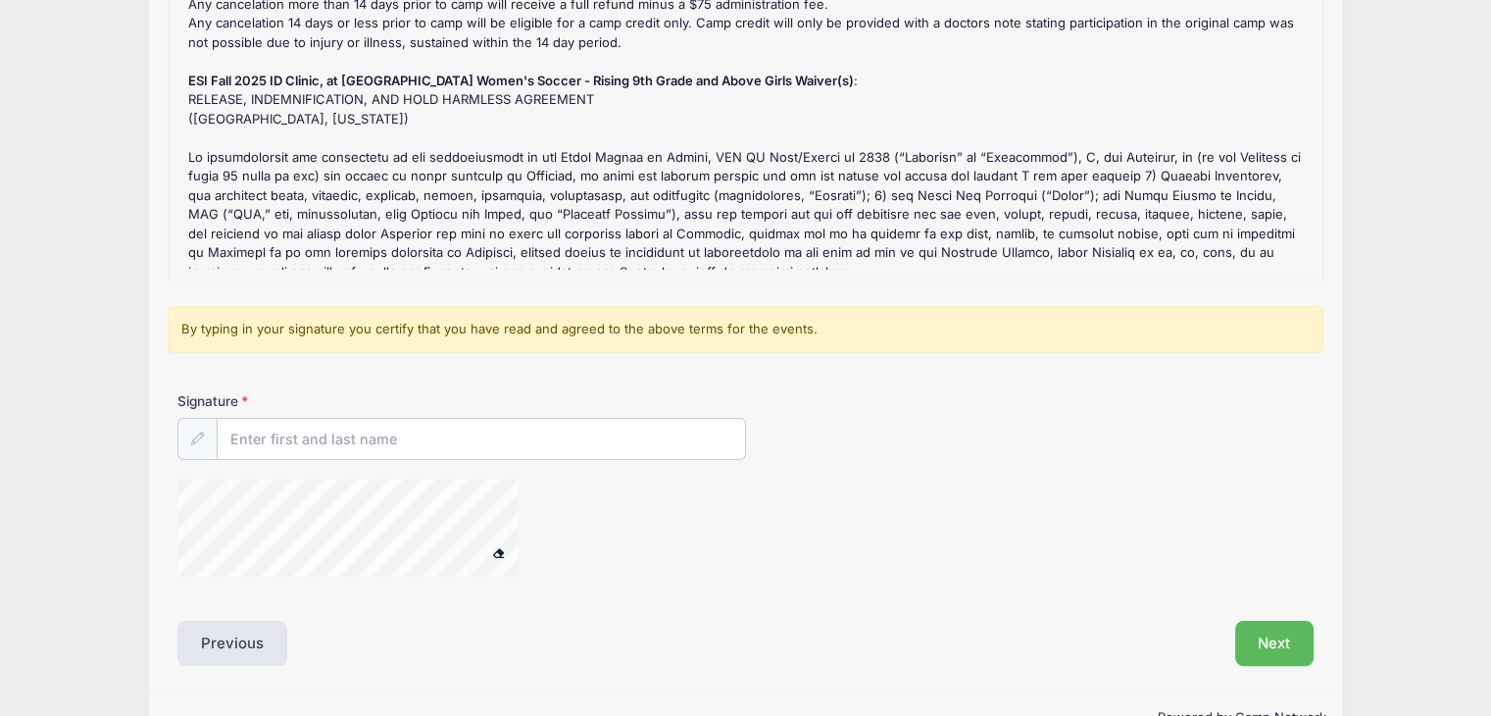
scroll to position [300, 0]
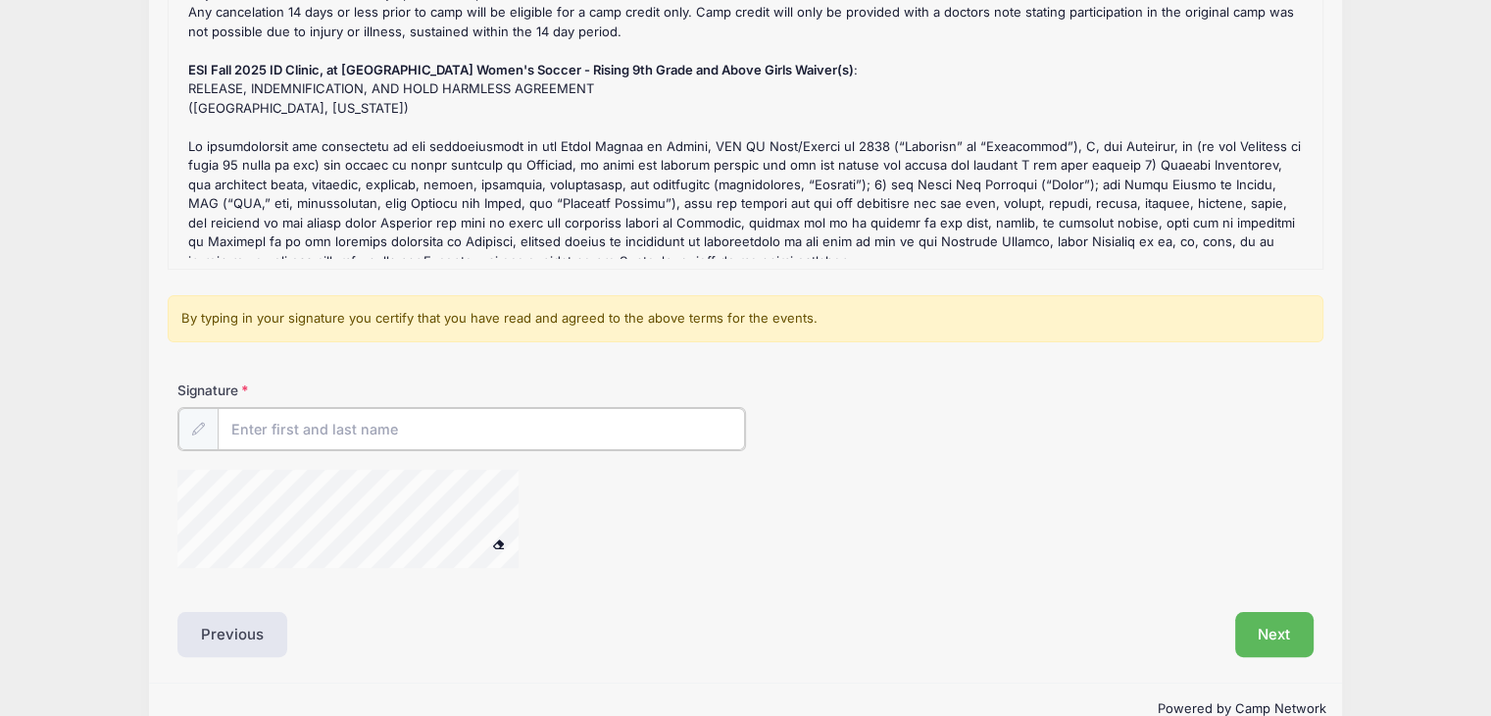
click at [536, 429] on input "Signature" at bounding box center [482, 429] width 528 height 42
type input "[PERSON_NAME]"
click at [1262, 620] on button "Next" at bounding box center [1275, 632] width 79 height 45
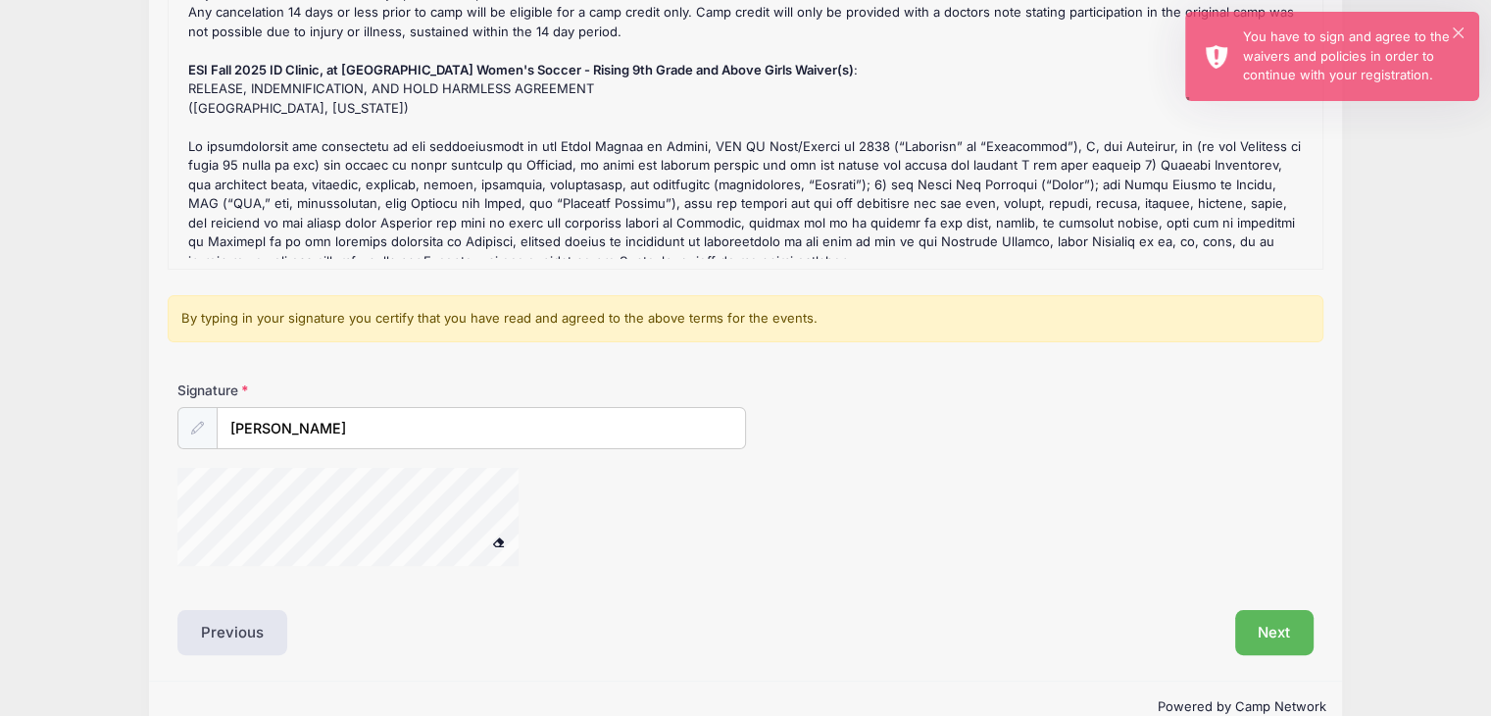
click at [216, 499] on div "Signature [PERSON_NAME]" at bounding box center [746, 482] width 1156 height 204
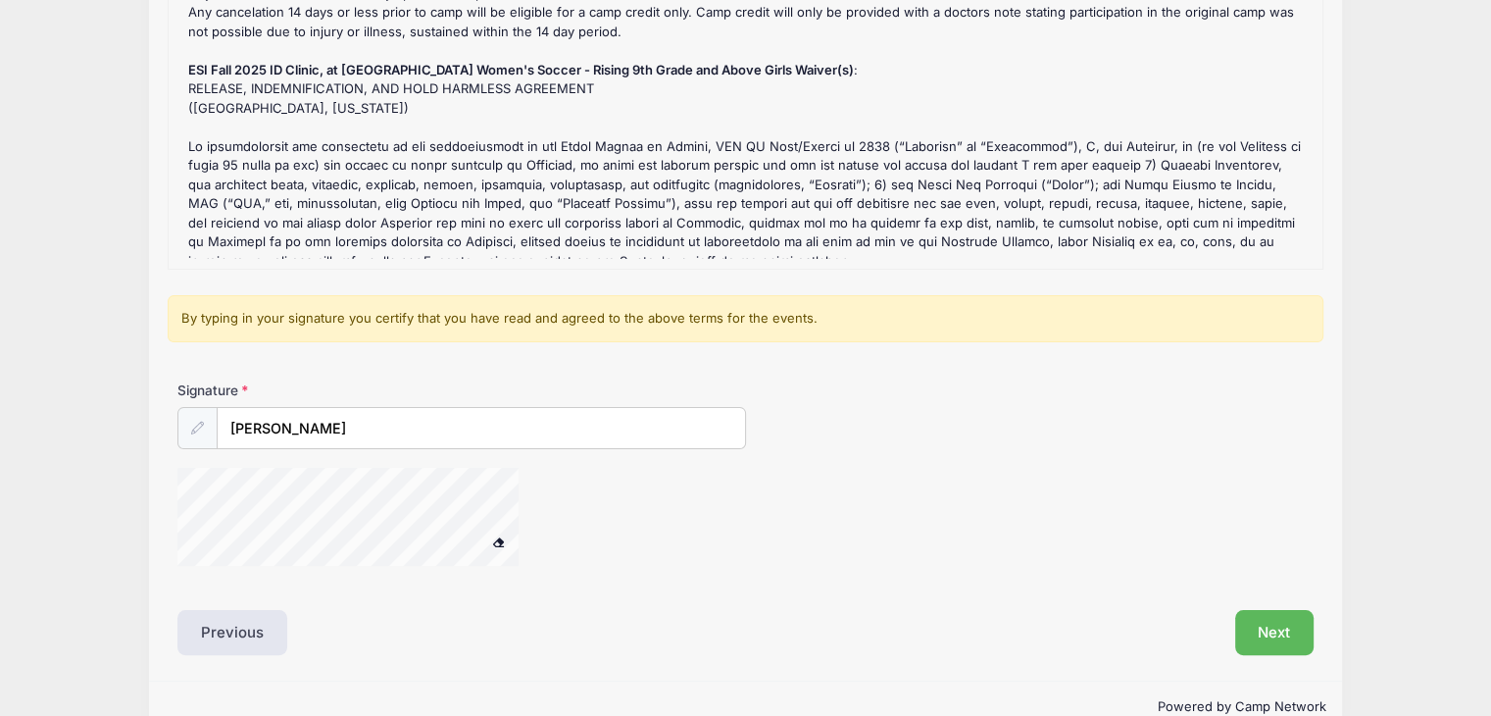
drag, startPoint x: 173, startPoint y: 516, endPoint x: 486, endPoint y: 530, distance: 314.1
click at [486, 530] on div at bounding box center [373, 520] width 392 height 104
click at [1257, 636] on button "Next" at bounding box center [1275, 632] width 79 height 45
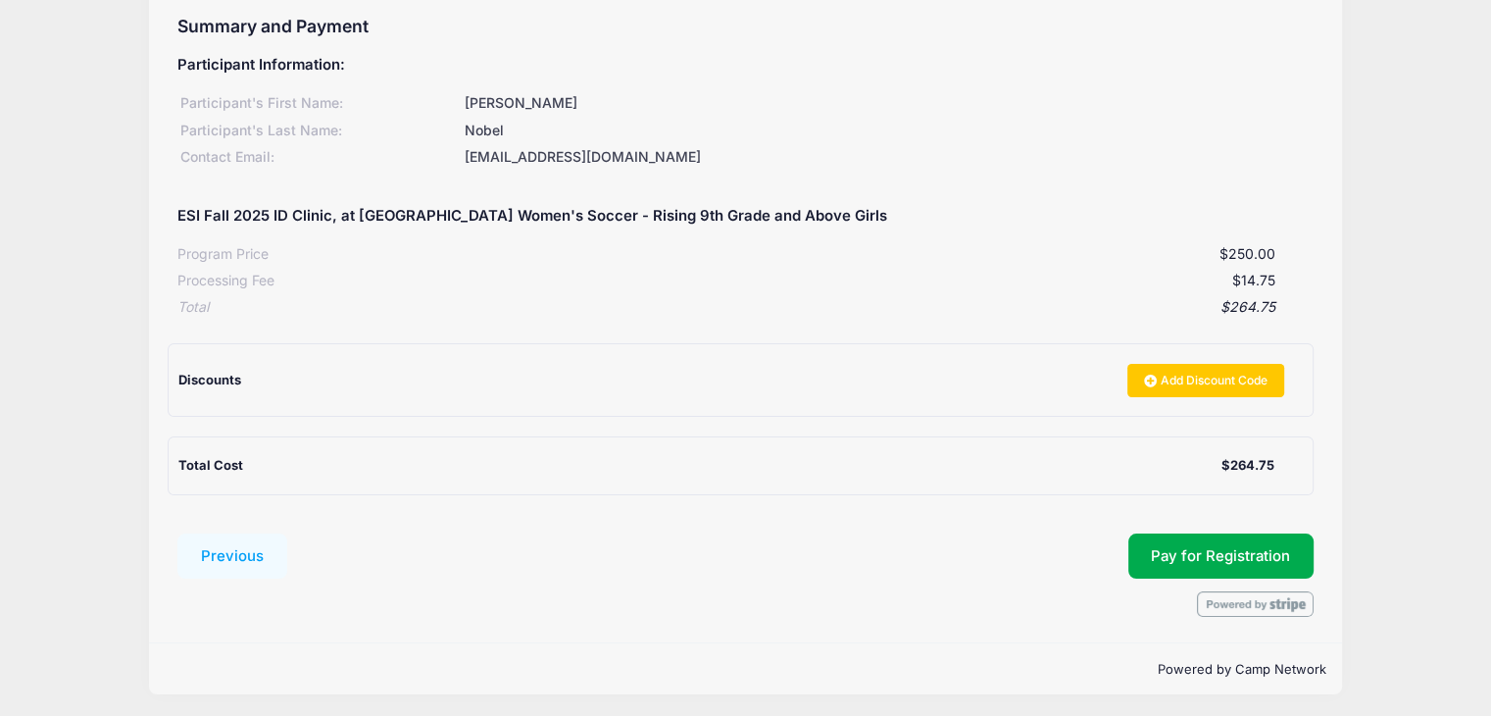
scroll to position [213, 0]
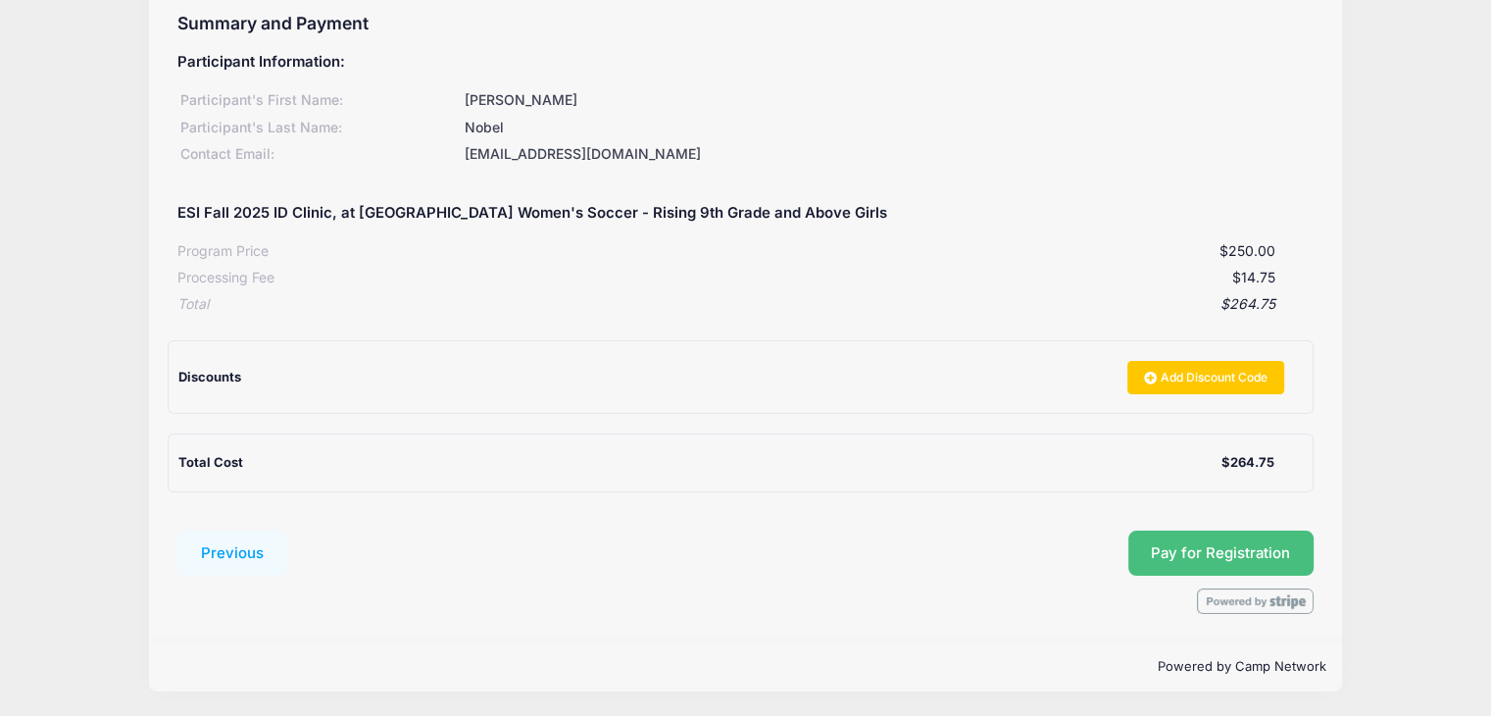
click at [1245, 549] on span "Pay for Registration" at bounding box center [1220, 553] width 139 height 18
